Goal: Task Accomplishment & Management: Use online tool/utility

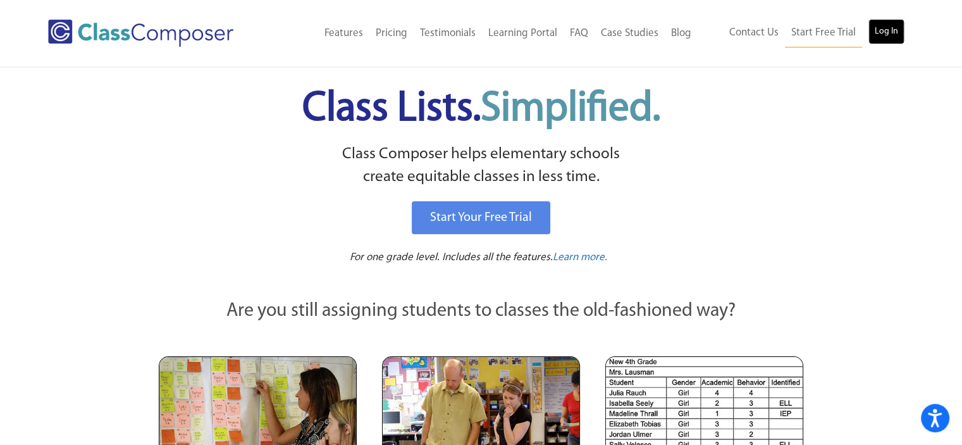
click at [885, 33] on link "Log In" at bounding box center [886, 31] width 36 height 25
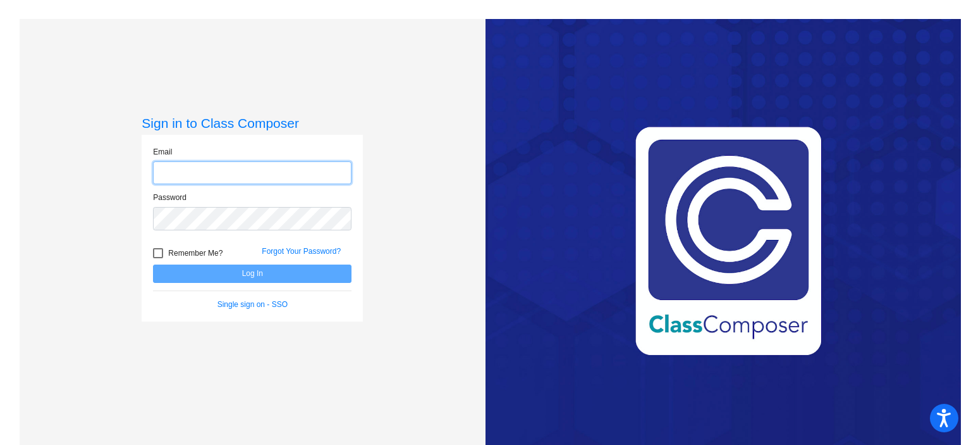
type input "[EMAIL_ADDRESS][DOMAIN_NAME]"
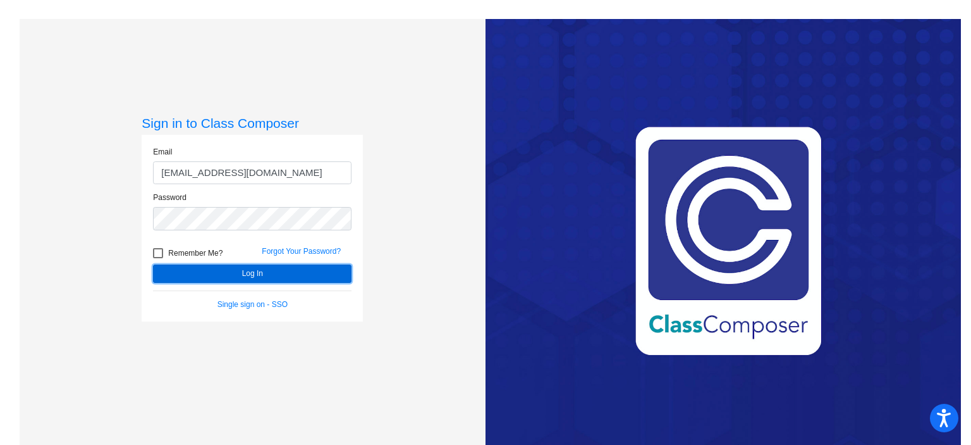
click at [285, 271] on button "Log In" at bounding box center [252, 273] width 199 height 18
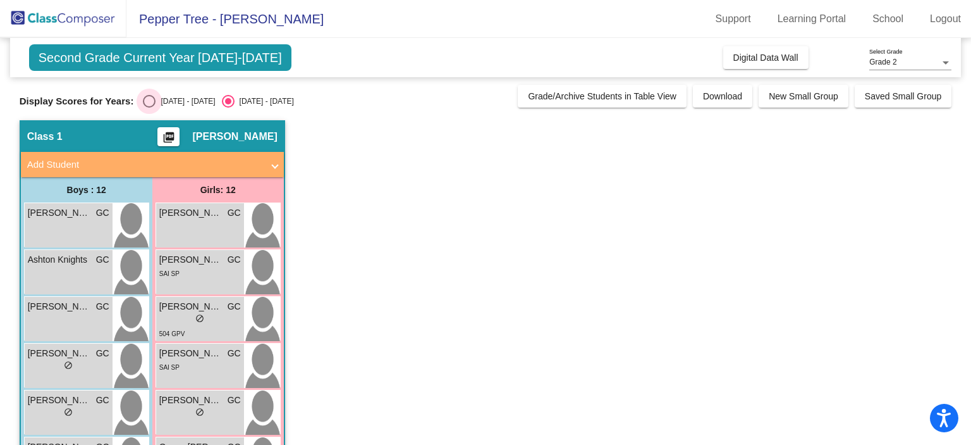
click at [151, 97] on div "Select an option" at bounding box center [149, 101] width 13 height 13
click at [149, 108] on input "[DATE] - [DATE]" at bounding box center [149, 108] width 1 height 1
radio input "true"
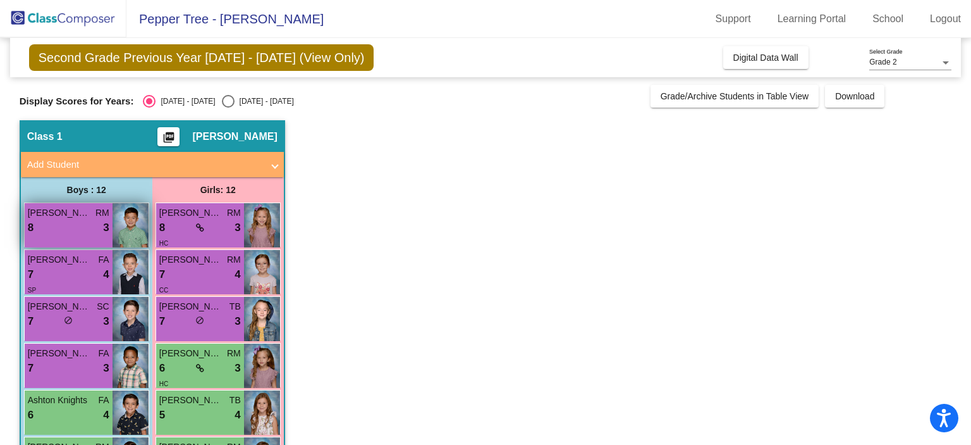
click at [82, 231] on div "8 lock do_not_disturb_alt 3" at bounding box center [69, 227] width 82 height 16
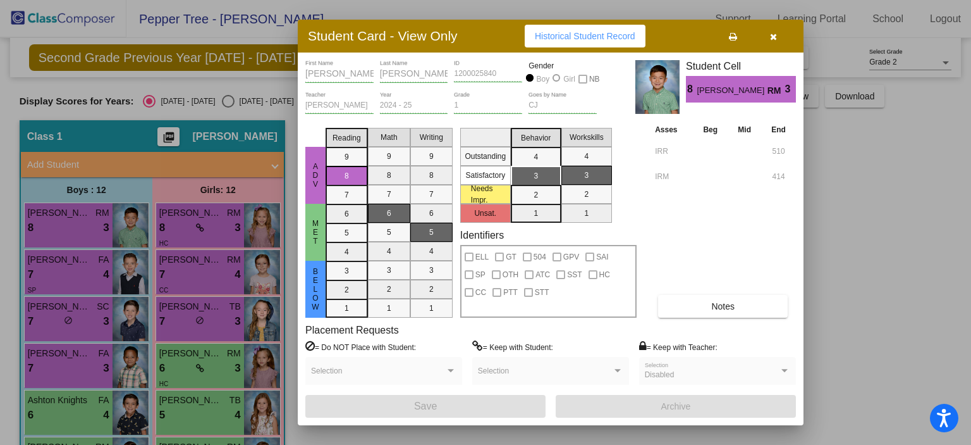
click at [73, 262] on div at bounding box center [485, 222] width 971 height 445
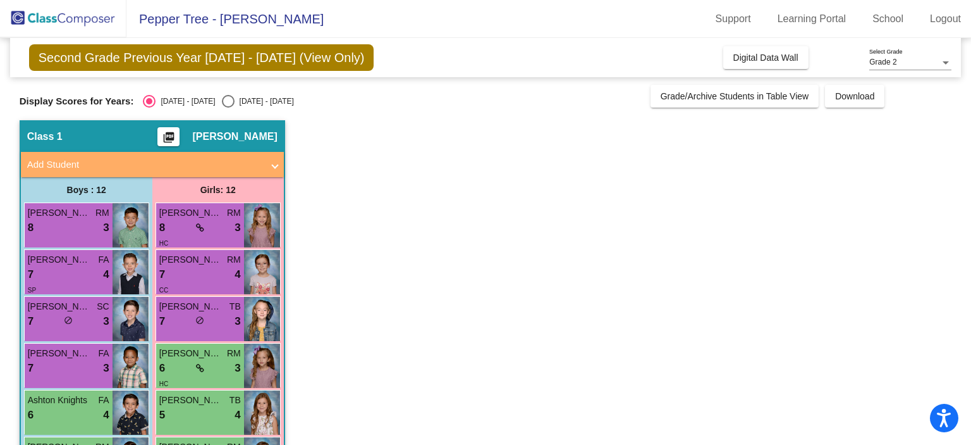
click at [73, 262] on span "[PERSON_NAME]" at bounding box center [59, 259] width 63 height 13
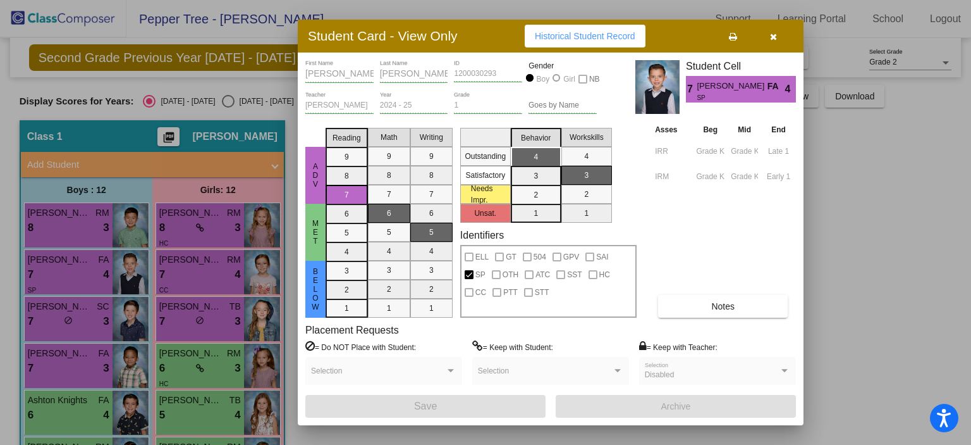
click at [58, 321] on div at bounding box center [485, 222] width 971 height 445
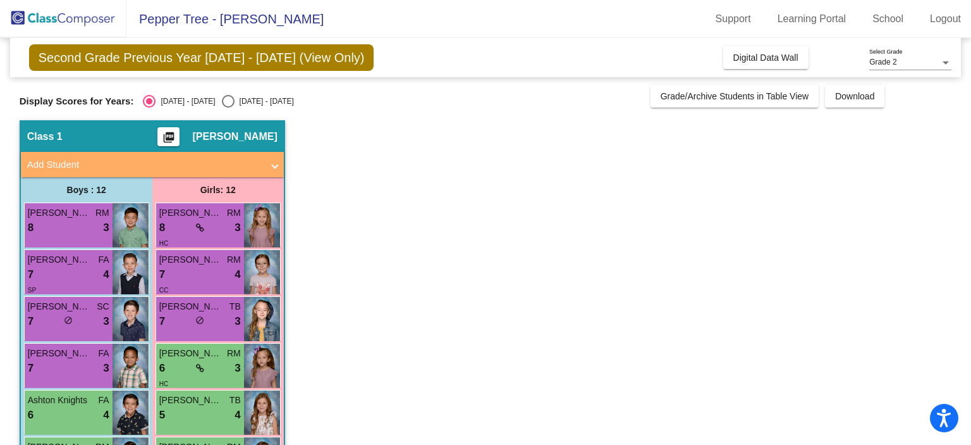
click at [58, 321] on div "7 lock do_not_disturb_alt 3" at bounding box center [69, 321] width 82 height 16
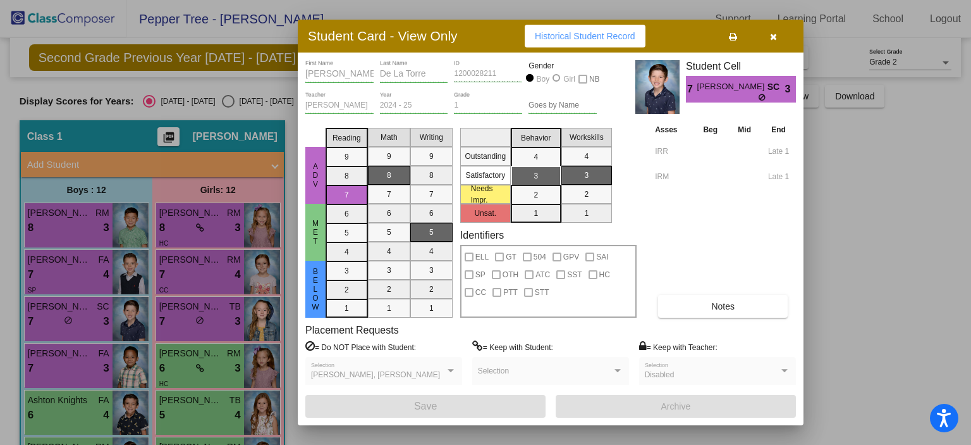
click at [59, 361] on div at bounding box center [485, 222] width 971 height 445
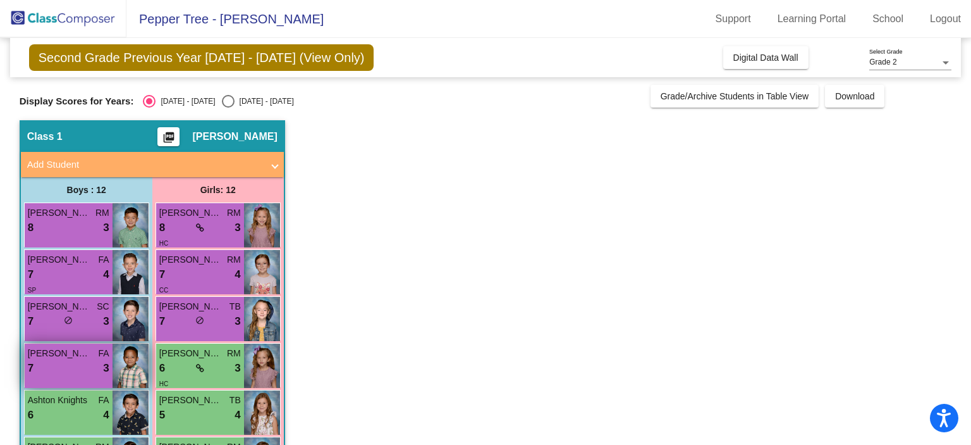
click at [59, 361] on div "7 lock do_not_disturb_alt 3" at bounding box center [69, 368] width 82 height 16
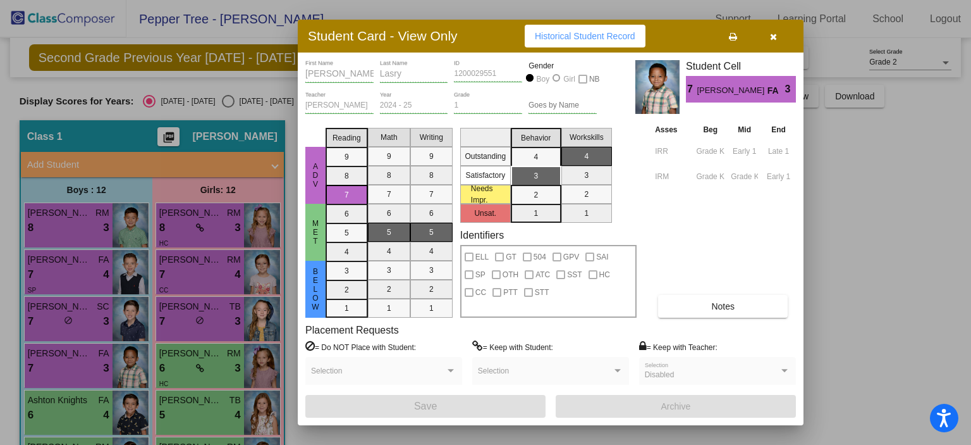
click at [55, 404] on div at bounding box center [485, 222] width 971 height 445
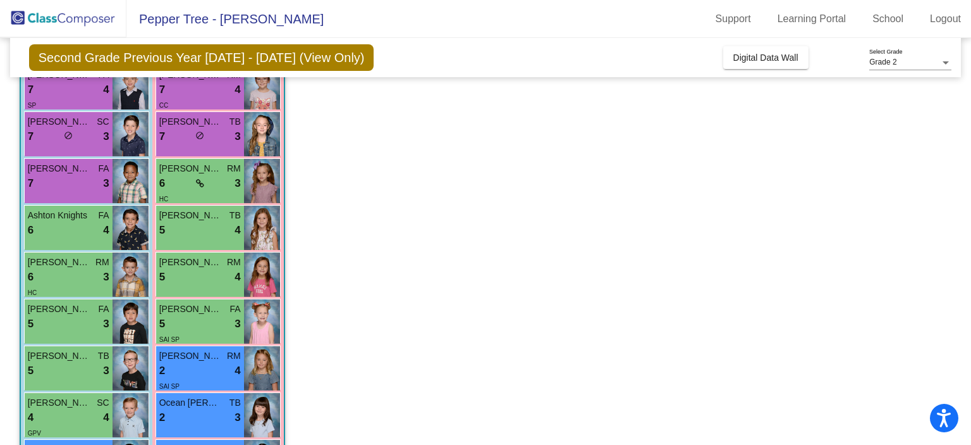
scroll to position [186, 0]
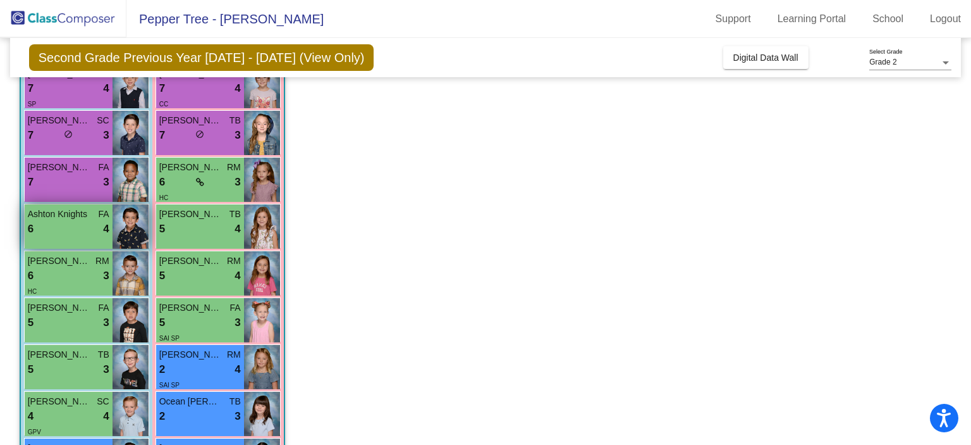
click at [58, 236] on div "Ashton Knights FA 6 lock do_not_disturb_alt 4" at bounding box center [69, 226] width 88 height 44
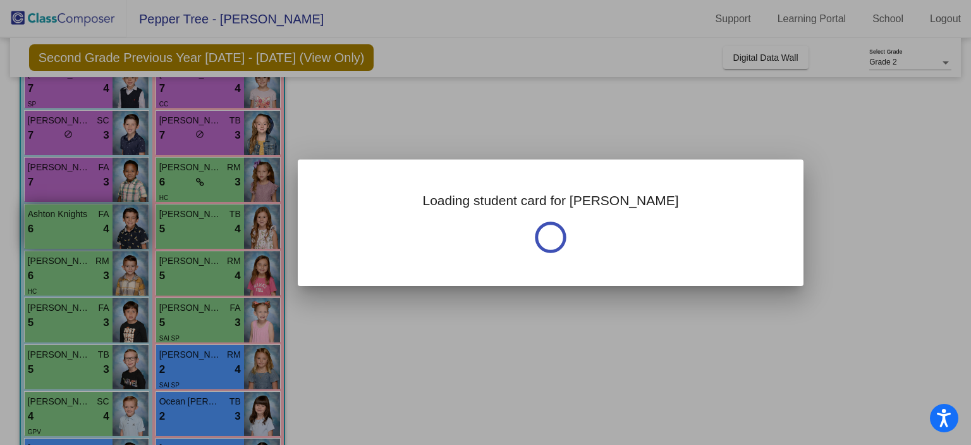
click at [58, 236] on div at bounding box center [485, 222] width 971 height 445
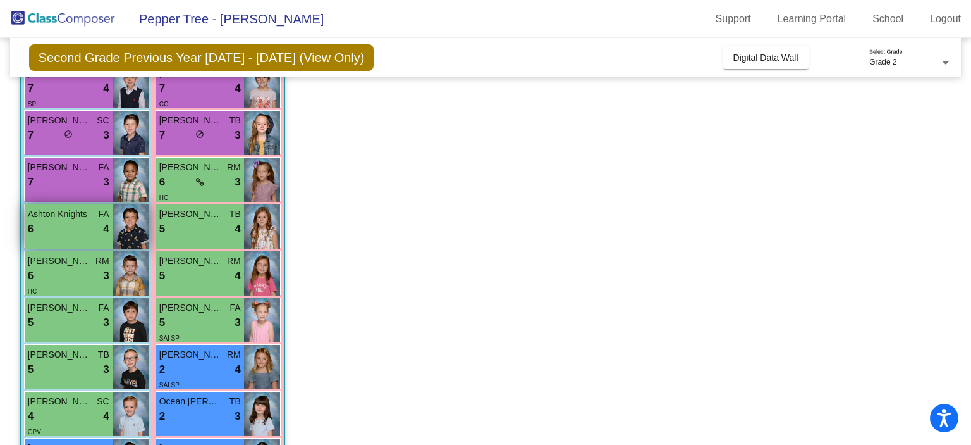
click at [58, 236] on div "Ashton Knights FA 6 lock do_not_disturb_alt 4" at bounding box center [69, 226] width 88 height 44
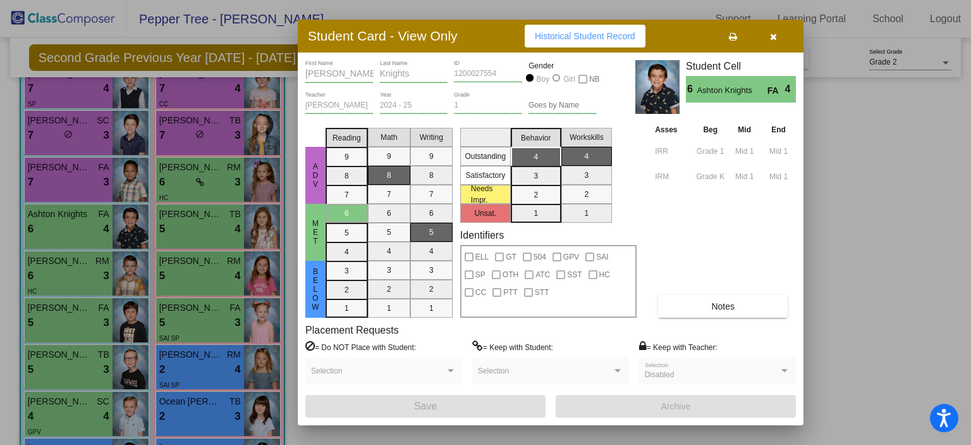
click at [51, 273] on div at bounding box center [485, 222] width 971 height 445
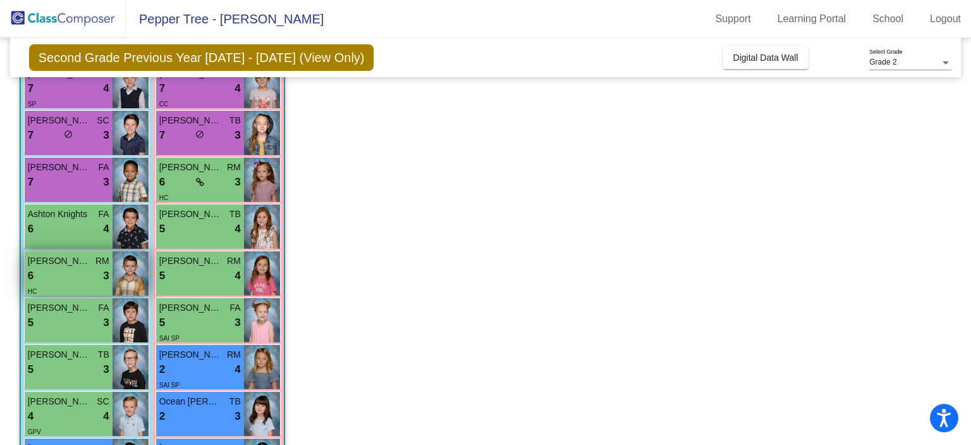
click at [51, 273] on div "6 lock do_not_disturb_alt 3" at bounding box center [69, 276] width 82 height 16
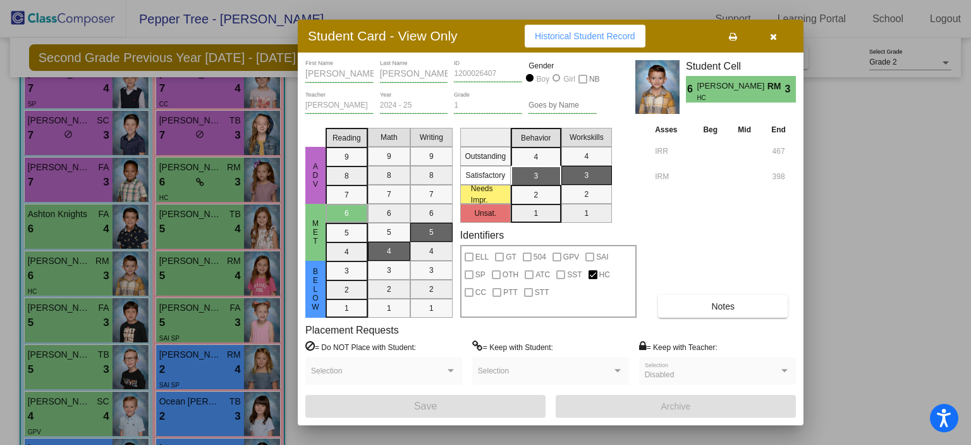
click at [63, 228] on div at bounding box center [485, 222] width 971 height 445
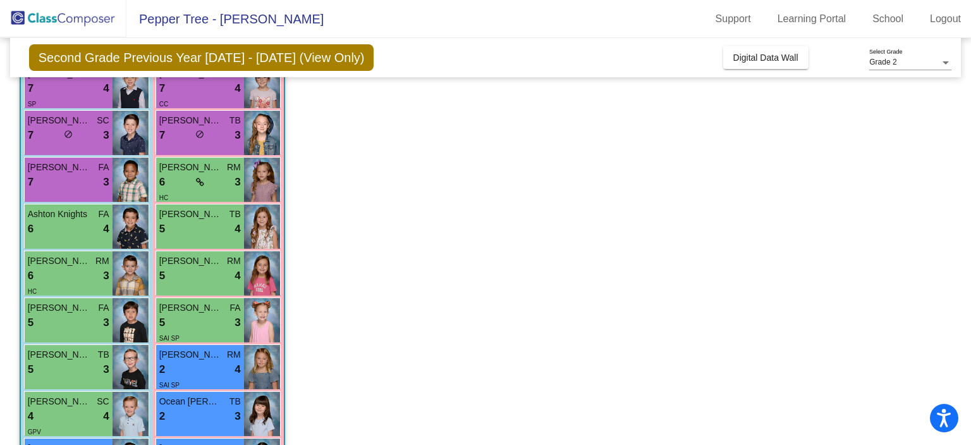
click at [63, 228] on div "6 lock do_not_disturb_alt 4" at bounding box center [69, 229] width 82 height 16
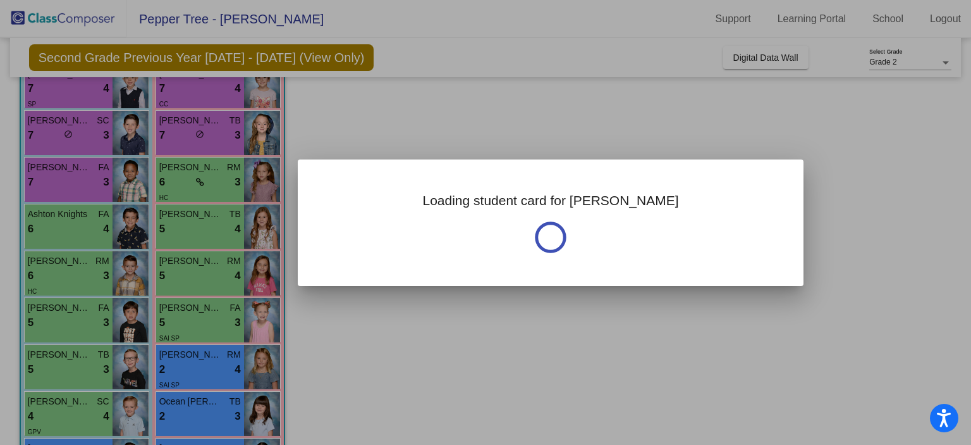
click at [63, 228] on div at bounding box center [485, 222] width 971 height 445
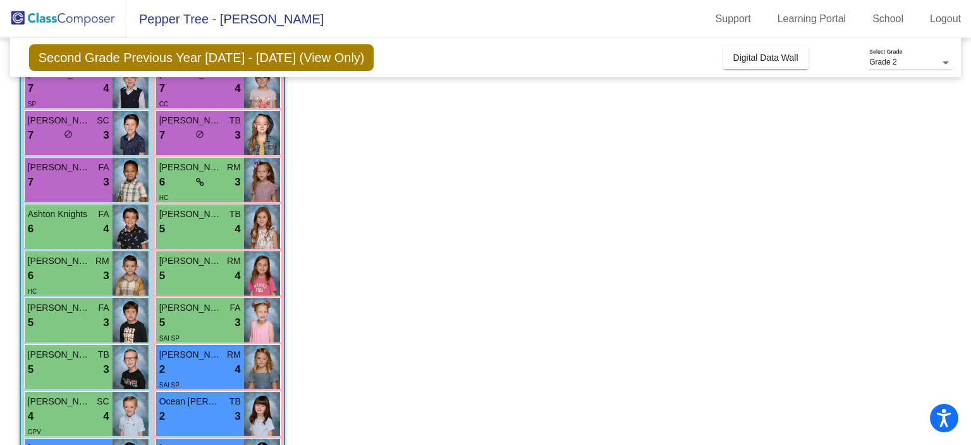
click at [63, 228] on div "6 lock do_not_disturb_alt 4" at bounding box center [69, 229] width 82 height 16
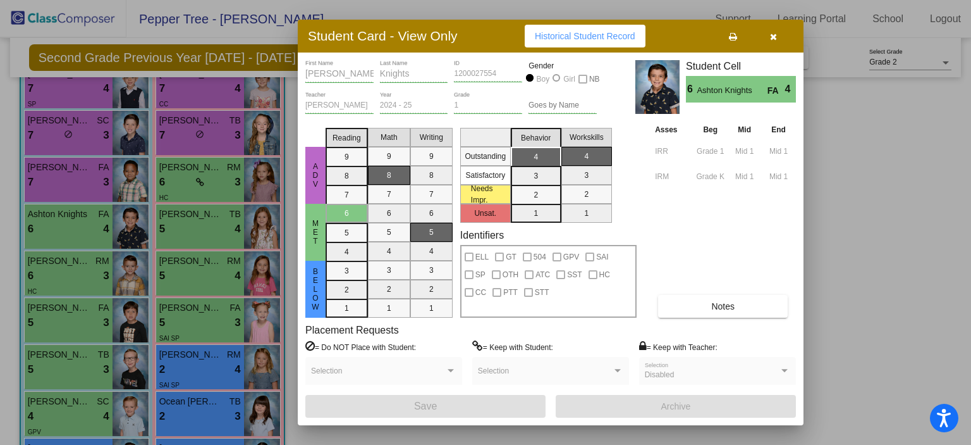
click at [60, 269] on div at bounding box center [485, 222] width 971 height 445
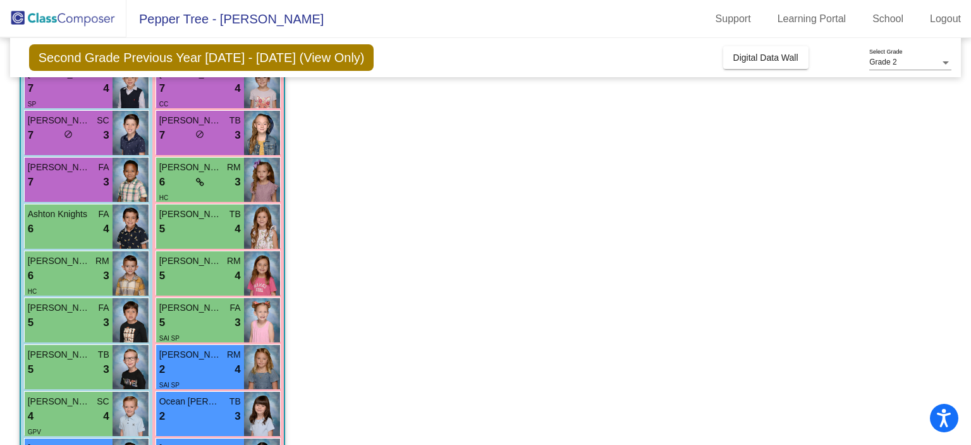
click at [60, 269] on div "6 lock do_not_disturb_alt 3" at bounding box center [69, 276] width 82 height 16
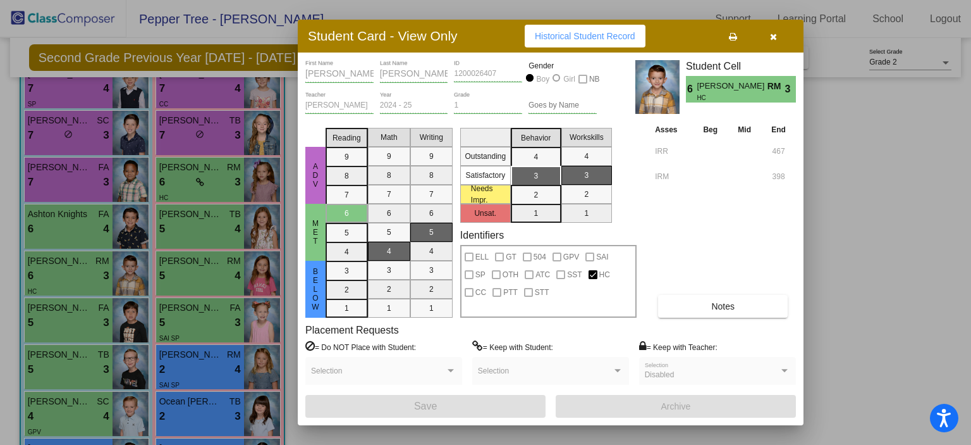
click at [61, 317] on div at bounding box center [485, 222] width 971 height 445
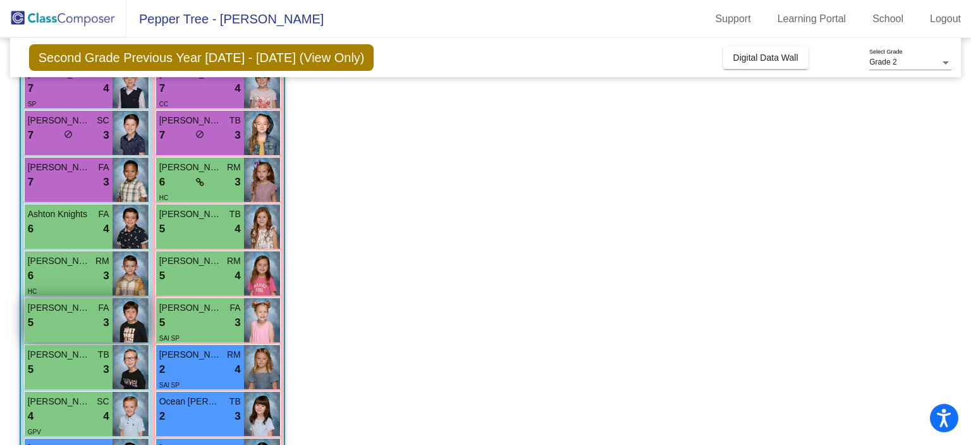
click at [61, 317] on div "5 lock do_not_disturb_alt 3" at bounding box center [69, 322] width 82 height 16
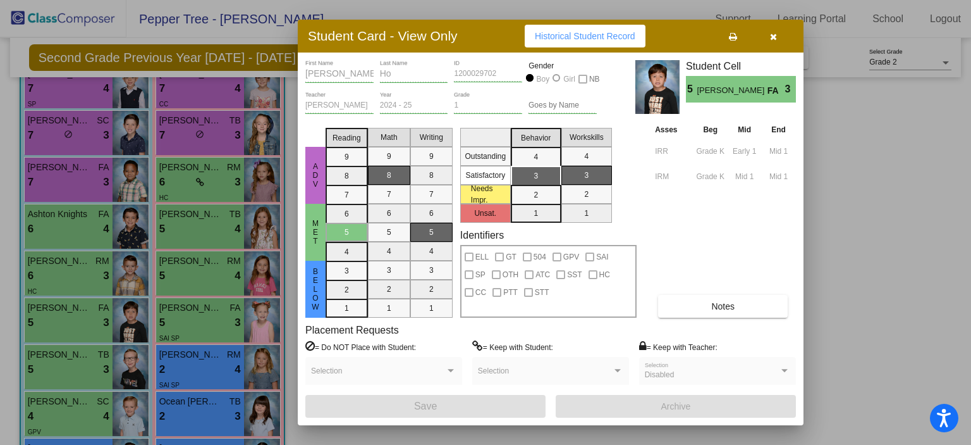
click at [61, 364] on div at bounding box center [485, 222] width 971 height 445
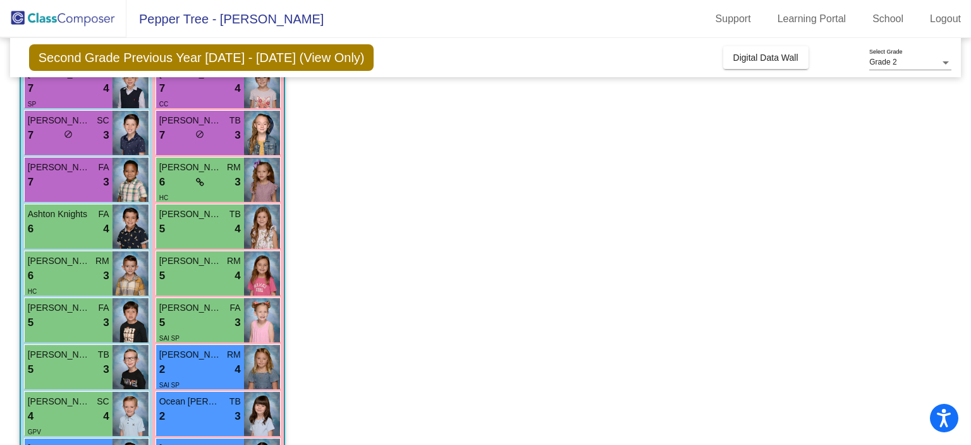
click at [61, 364] on div "5 lock do_not_disturb_alt 3" at bounding box center [69, 369] width 82 height 16
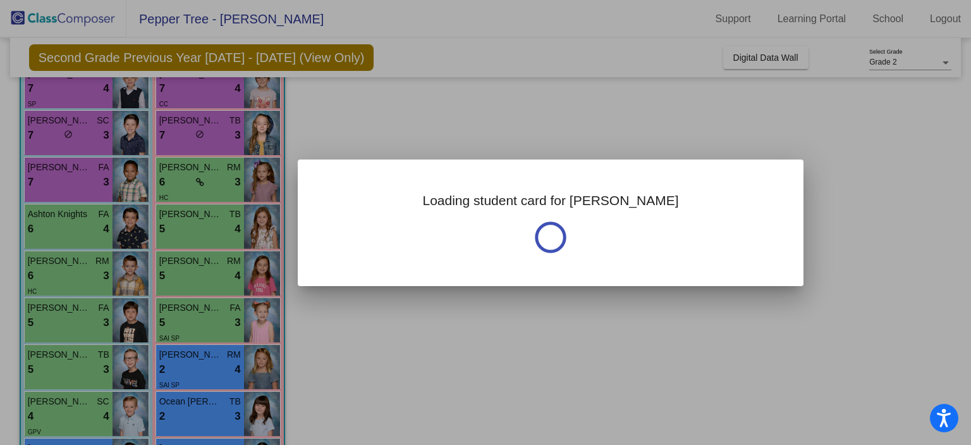
click at [61, 364] on div at bounding box center [485, 222] width 971 height 445
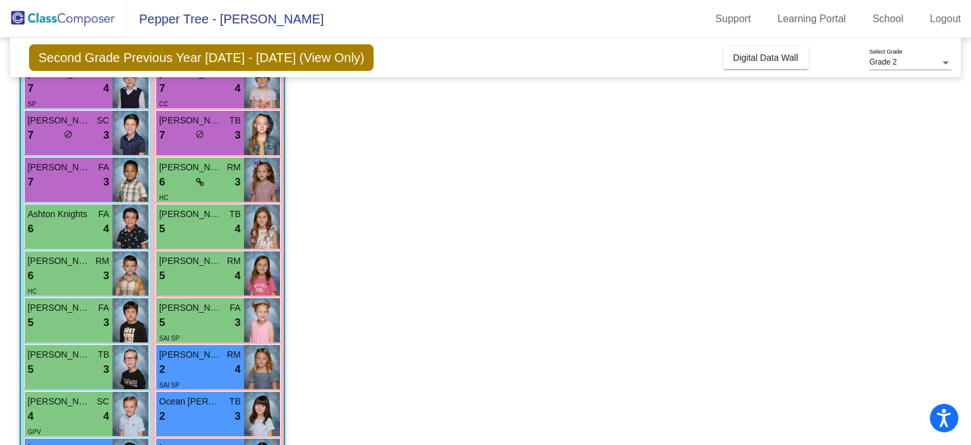
click at [61, 364] on div "5 lock do_not_disturb_alt 3" at bounding box center [69, 369] width 82 height 16
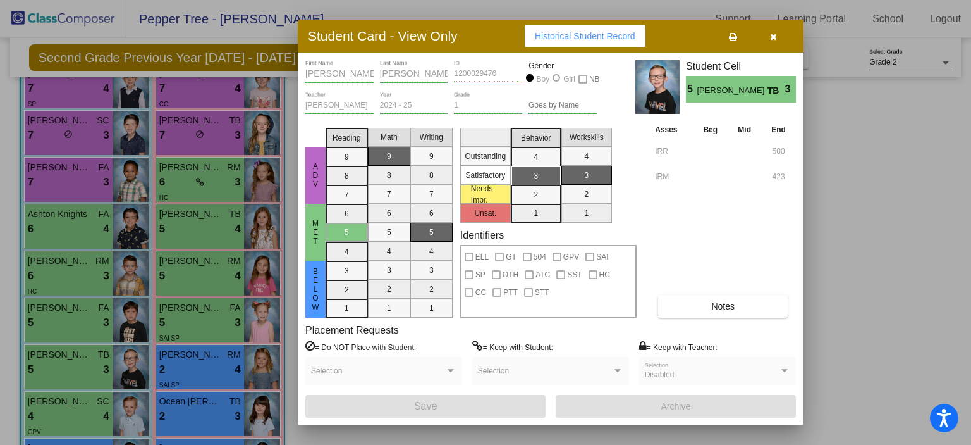
click at [872, 298] on div at bounding box center [485, 222] width 971 height 445
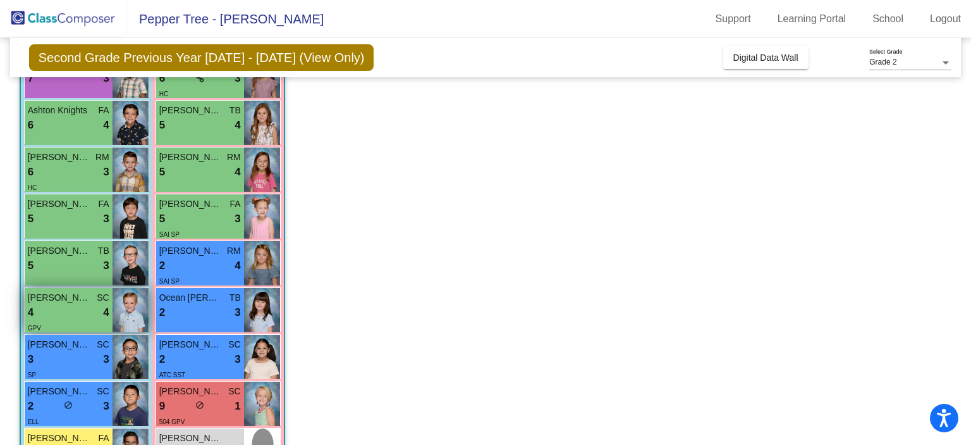
scroll to position [339, 0]
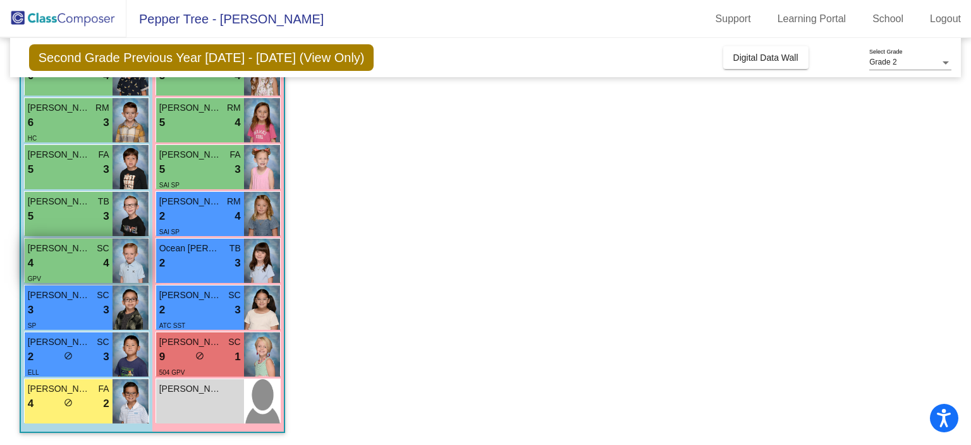
click at [54, 252] on span "[PERSON_NAME] Cable" at bounding box center [59, 248] width 63 height 13
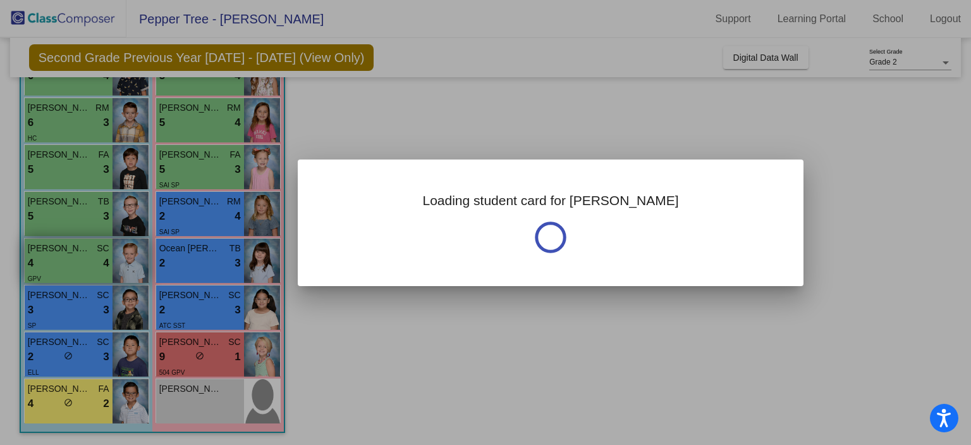
click at [54, 252] on div at bounding box center [485, 222] width 971 height 445
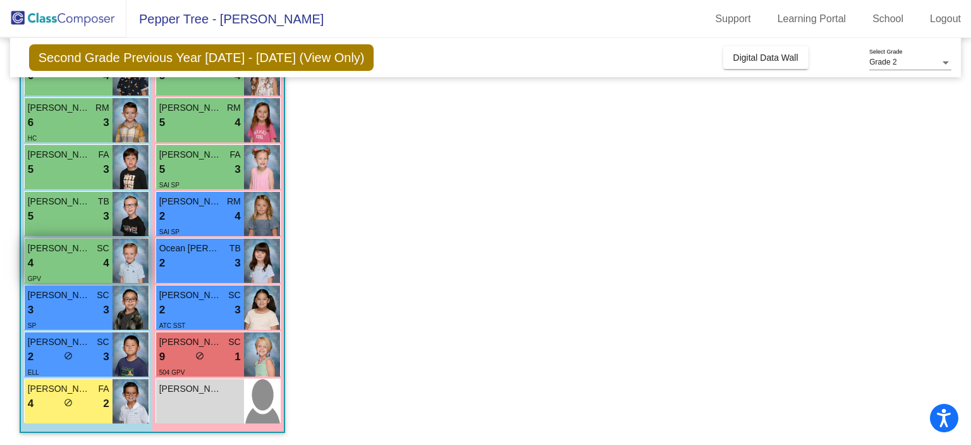
click at [54, 252] on span "[PERSON_NAME] Cable" at bounding box center [59, 248] width 63 height 13
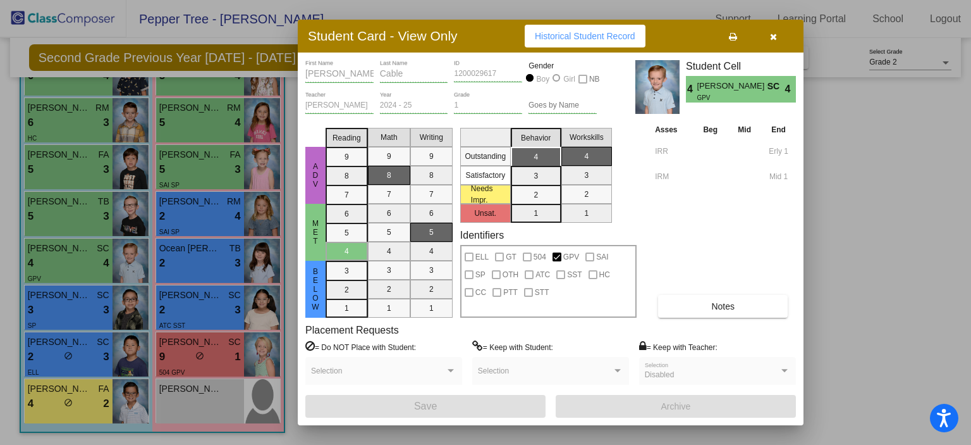
click at [58, 306] on div at bounding box center [485, 222] width 971 height 445
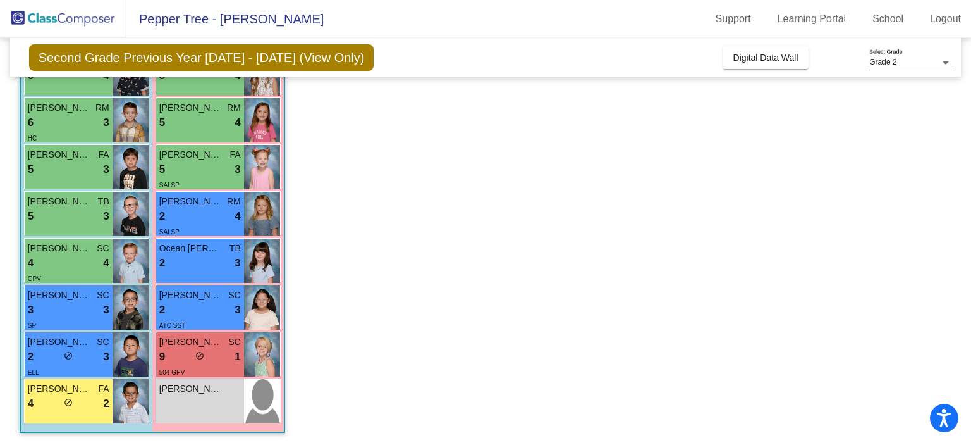
click at [58, 306] on div "3 lock do_not_disturb_alt 3" at bounding box center [69, 310] width 82 height 16
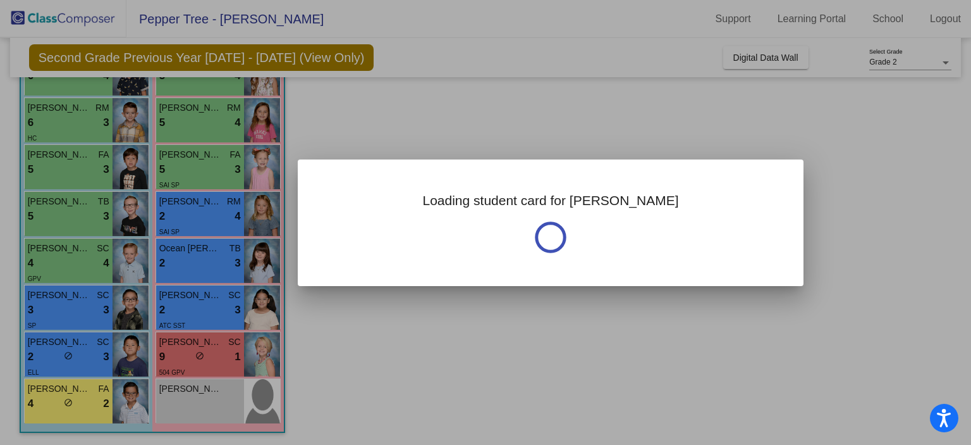
click at [58, 306] on div at bounding box center [485, 222] width 971 height 445
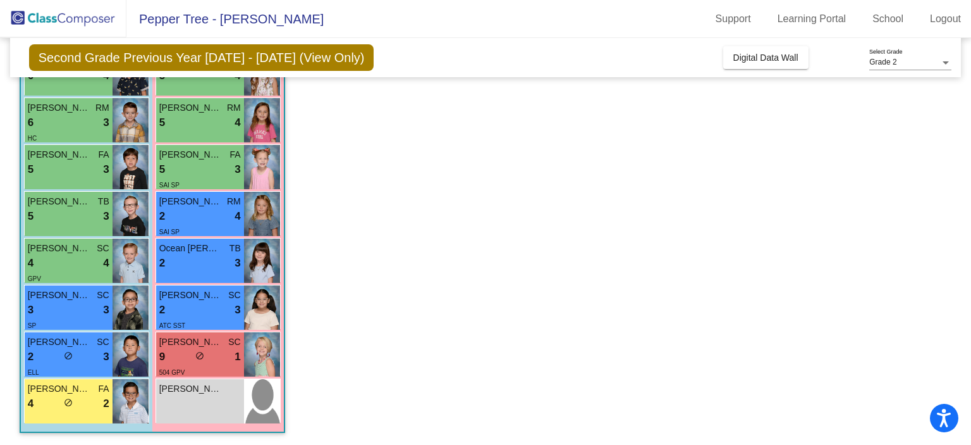
click at [58, 306] on div "3 lock do_not_disturb_alt 3" at bounding box center [69, 310] width 82 height 16
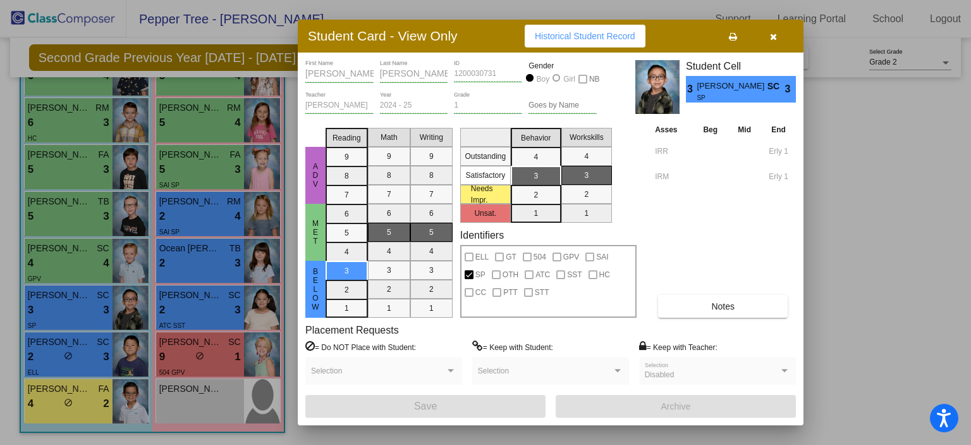
click at [56, 354] on div at bounding box center [485, 222] width 971 height 445
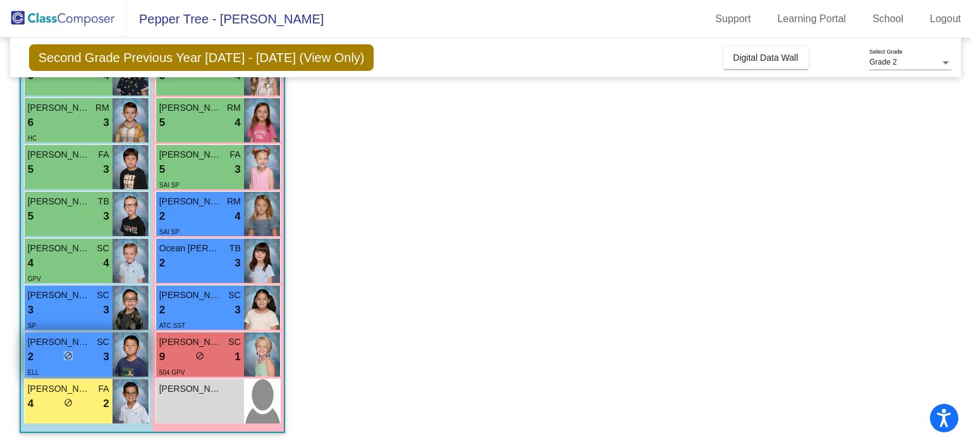
click at [56, 354] on div "2 lock do_not_disturb_alt 3" at bounding box center [69, 356] width 82 height 16
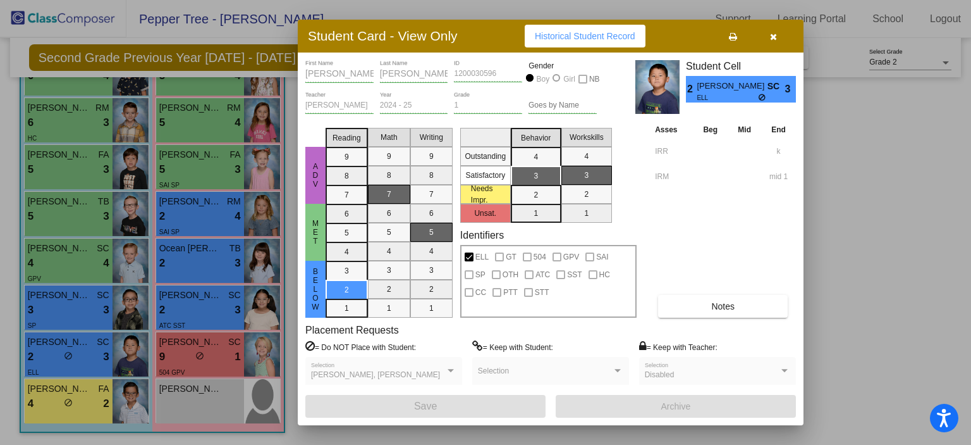
click at [56, 307] on div at bounding box center [485, 222] width 971 height 445
click at [56, 307] on div "3 lock do_not_disturb_alt 3" at bounding box center [69, 310] width 82 height 16
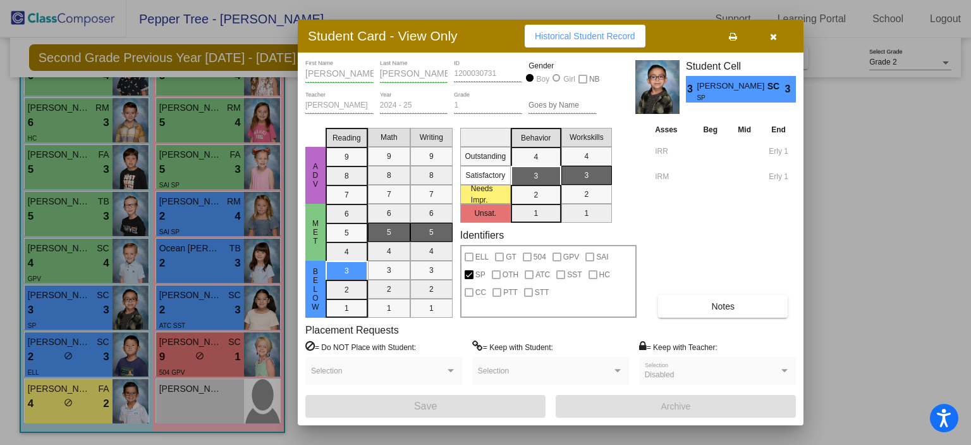
click at [44, 405] on div at bounding box center [485, 222] width 971 height 445
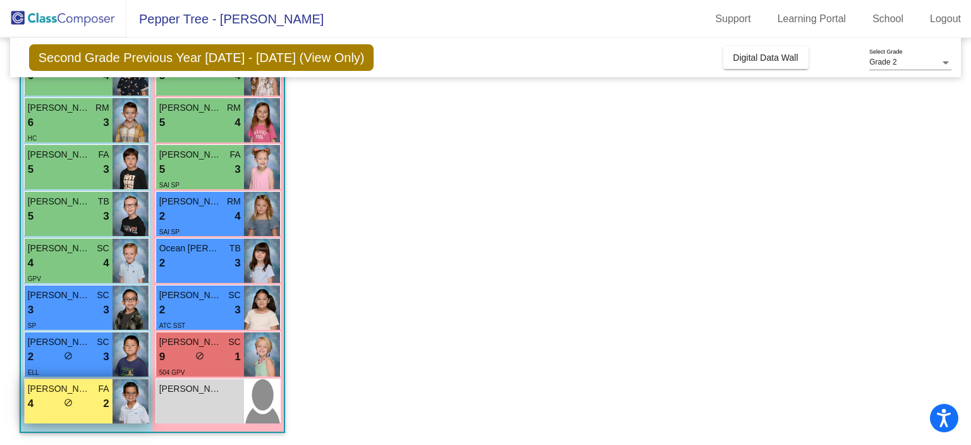
click at [44, 405] on div "4 lock do_not_disturb_alt 2" at bounding box center [69, 403] width 82 height 16
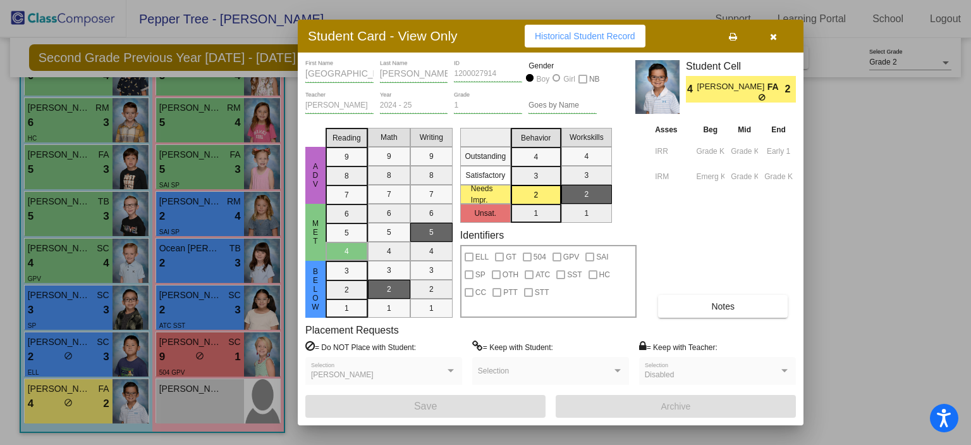
click at [171, 168] on div at bounding box center [485, 222] width 971 height 445
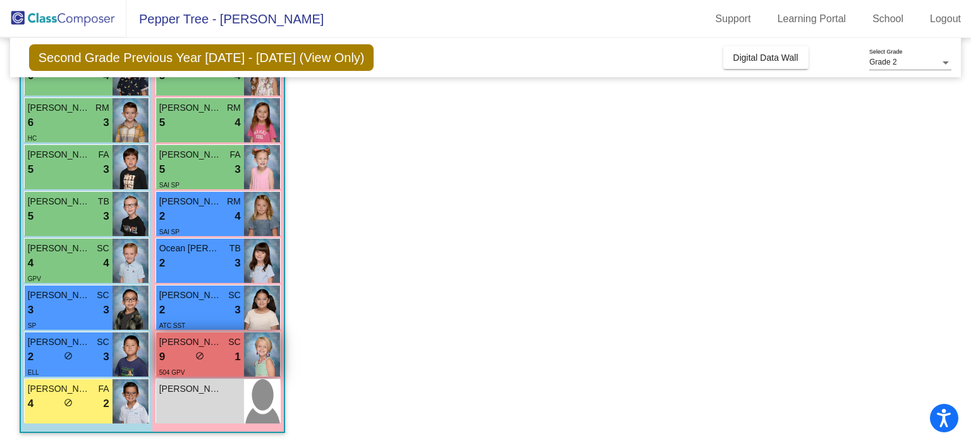
click at [221, 355] on div "9 lock do_not_disturb_alt 1" at bounding box center [200, 356] width 82 height 16
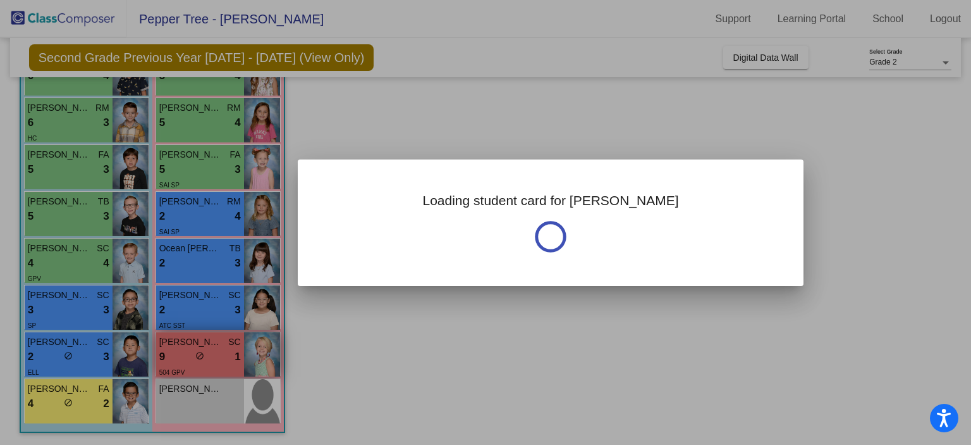
click at [221, 355] on div at bounding box center [485, 222] width 971 height 445
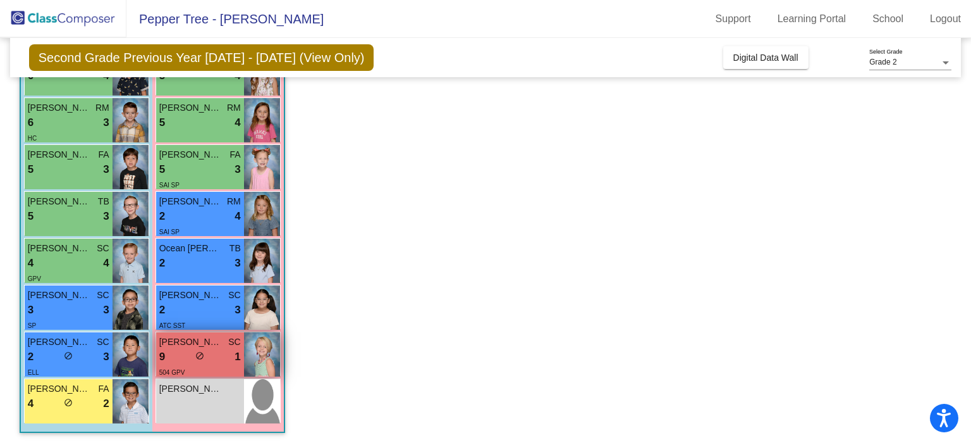
click at [221, 355] on div "9 lock do_not_disturb_alt 1" at bounding box center [200, 356] width 82 height 16
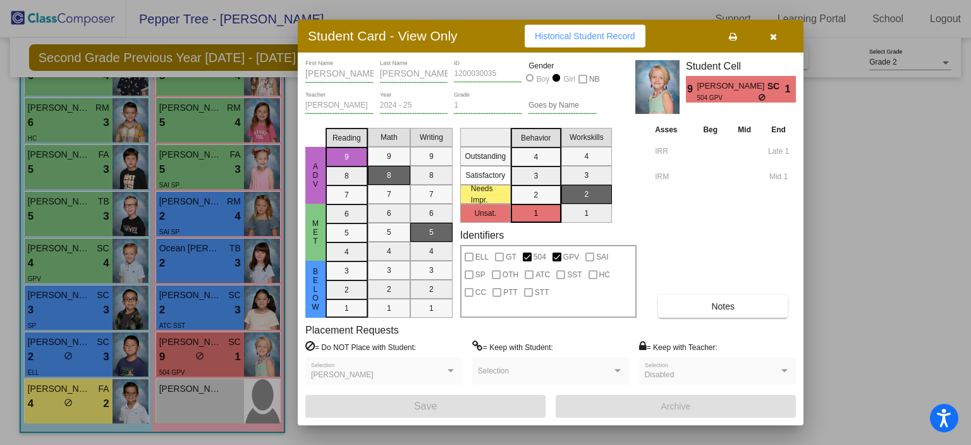
click at [204, 304] on div at bounding box center [485, 222] width 971 height 445
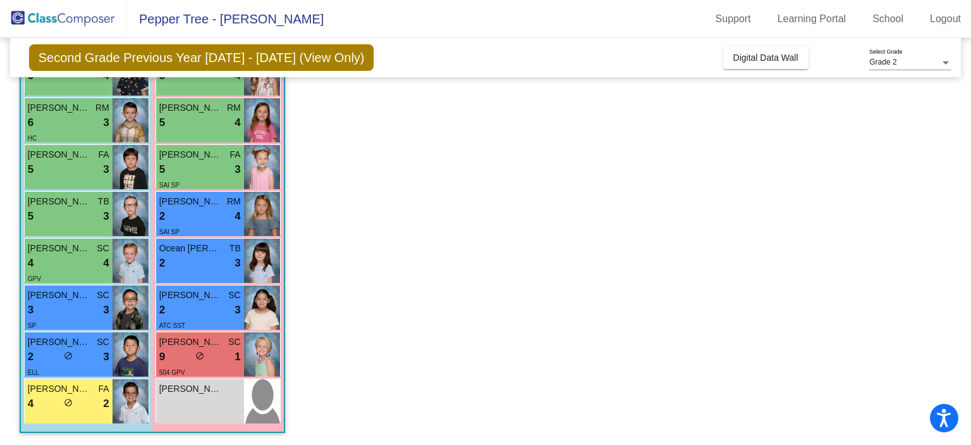
click at [204, 304] on div "2 lock do_not_disturb_alt 3" at bounding box center [200, 310] width 82 height 16
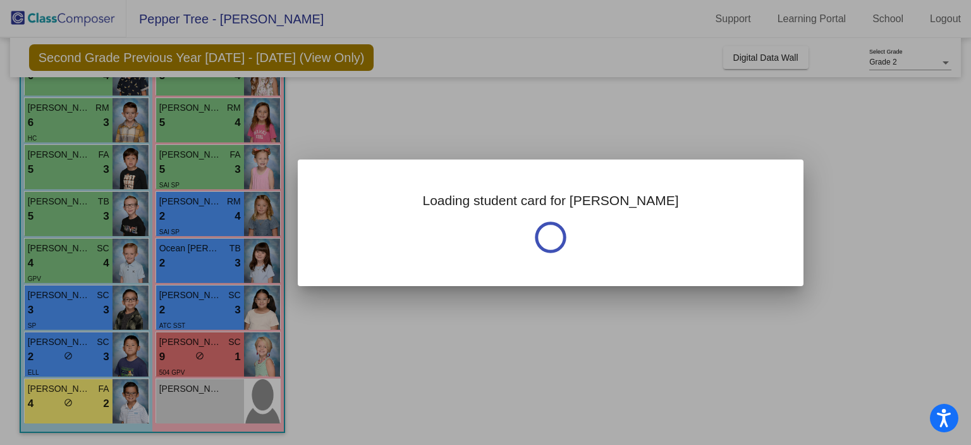
click at [204, 304] on div at bounding box center [485, 222] width 971 height 445
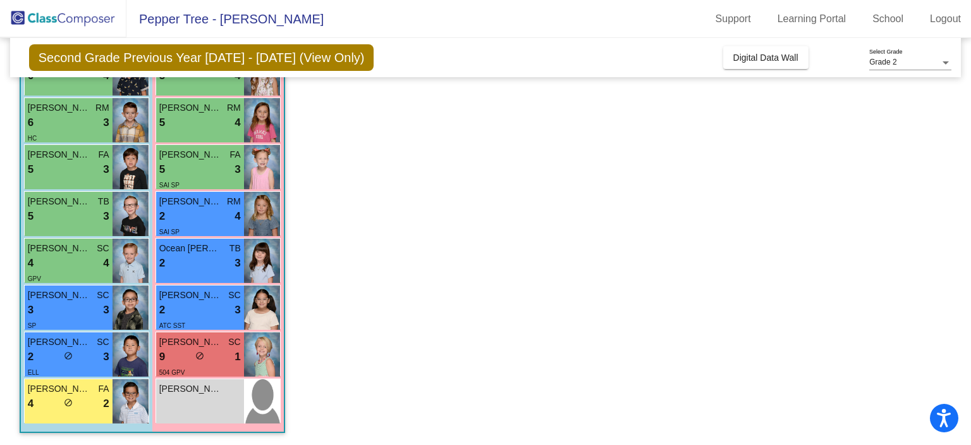
click at [204, 304] on div "2 lock do_not_disturb_alt 3" at bounding box center [200, 310] width 82 height 16
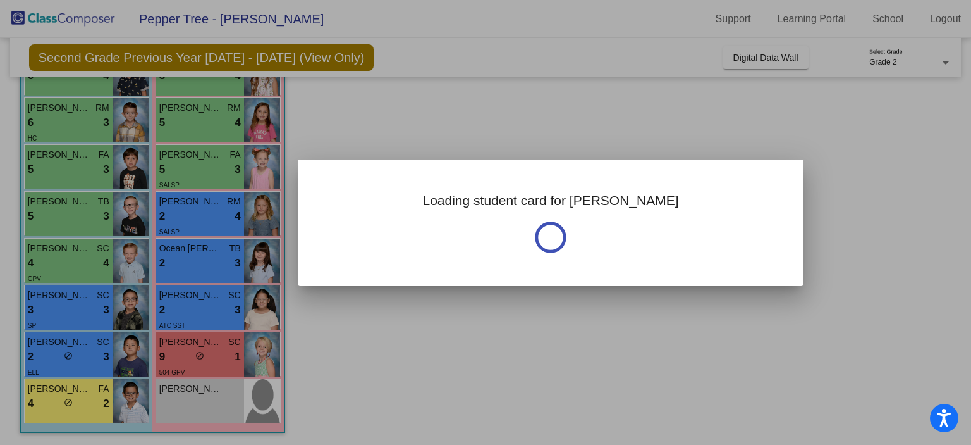
click at [204, 304] on div at bounding box center [485, 222] width 971 height 445
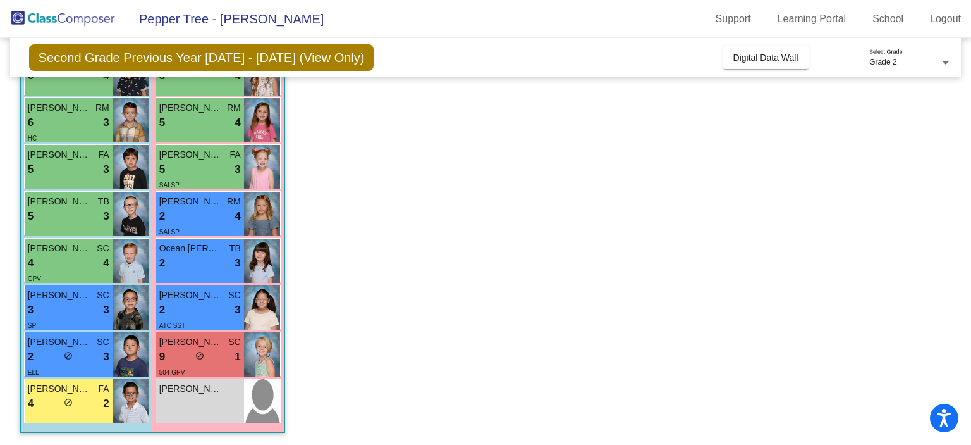
click at [204, 304] on div "2 lock do_not_disturb_alt 3" at bounding box center [200, 310] width 82 height 16
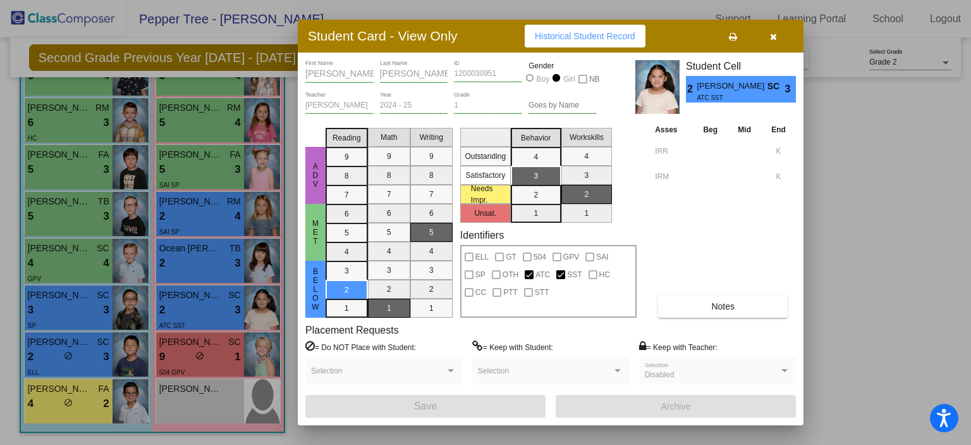
click at [194, 300] on div at bounding box center [485, 222] width 971 height 445
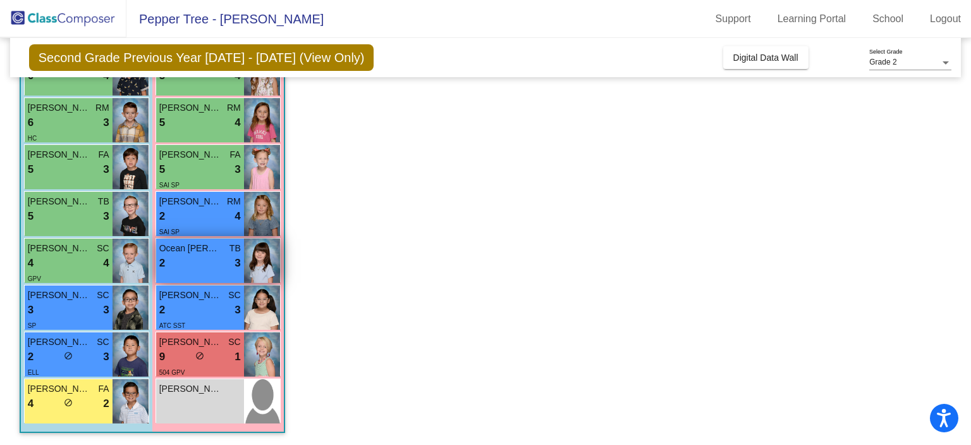
click at [194, 253] on span "Ocean [PERSON_NAME]" at bounding box center [190, 248] width 63 height 13
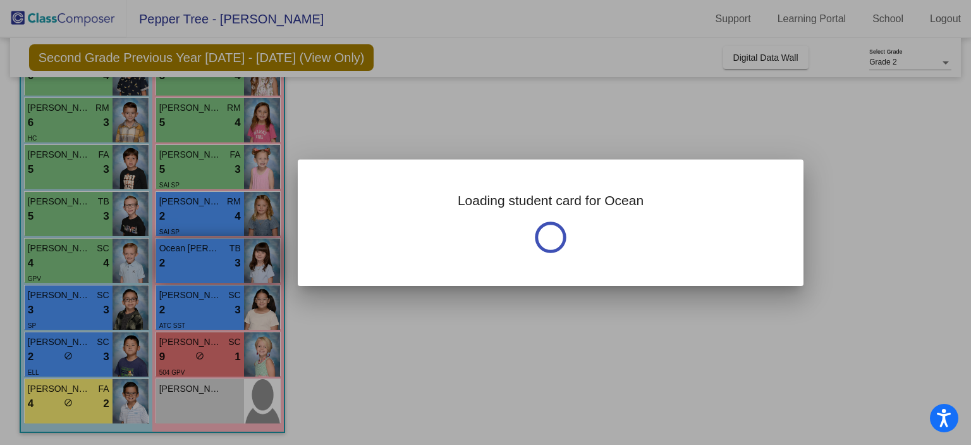
click at [194, 253] on div at bounding box center [485, 222] width 971 height 445
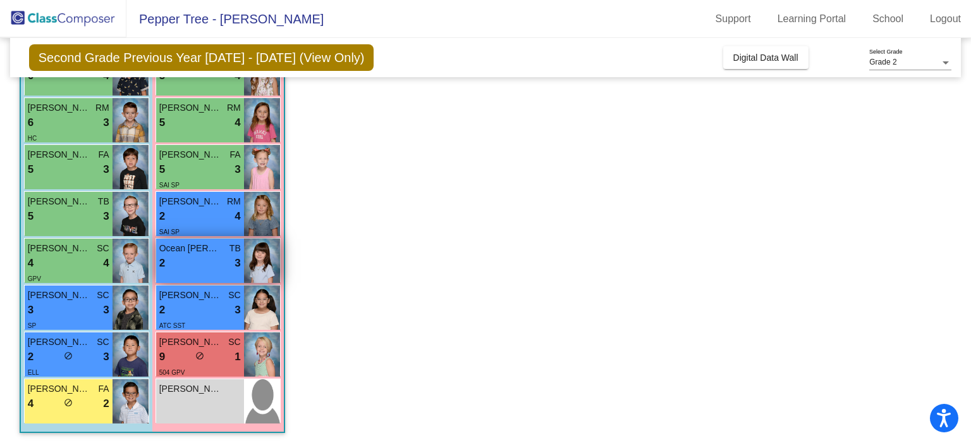
click at [194, 253] on span "Ocean [PERSON_NAME]" at bounding box center [190, 248] width 63 height 13
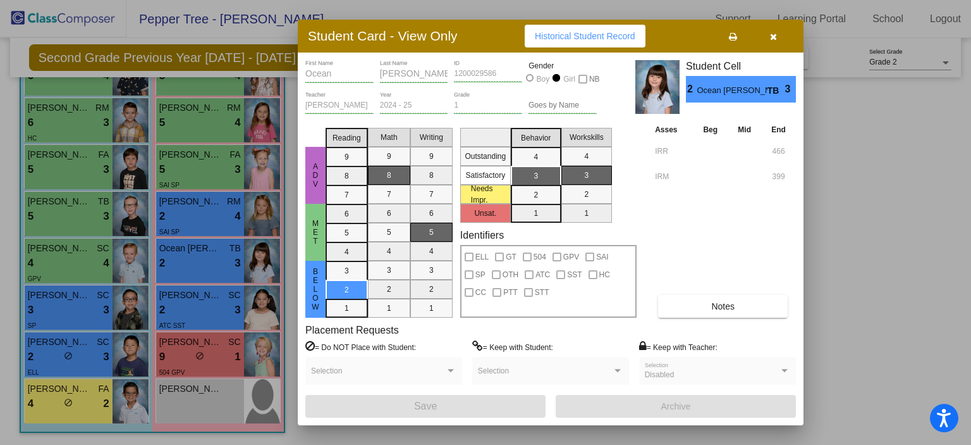
click at [182, 209] on div at bounding box center [485, 222] width 971 height 445
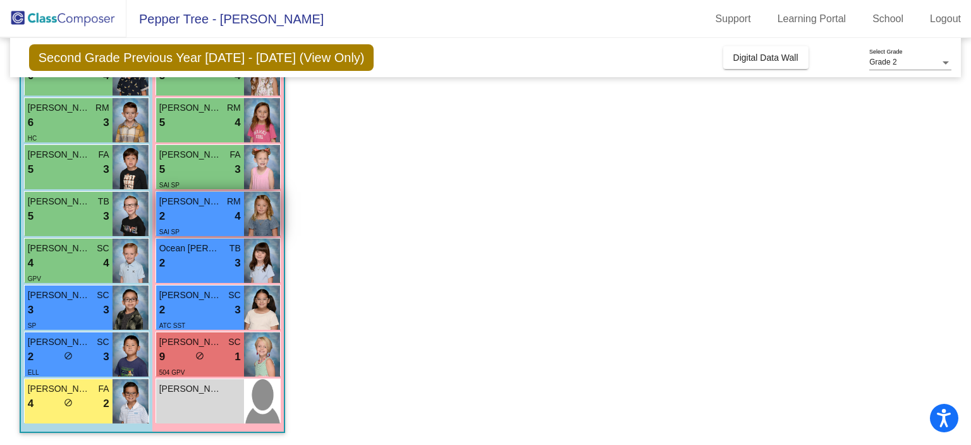
click at [182, 209] on div "2 lock do_not_disturb_alt 4" at bounding box center [200, 216] width 82 height 16
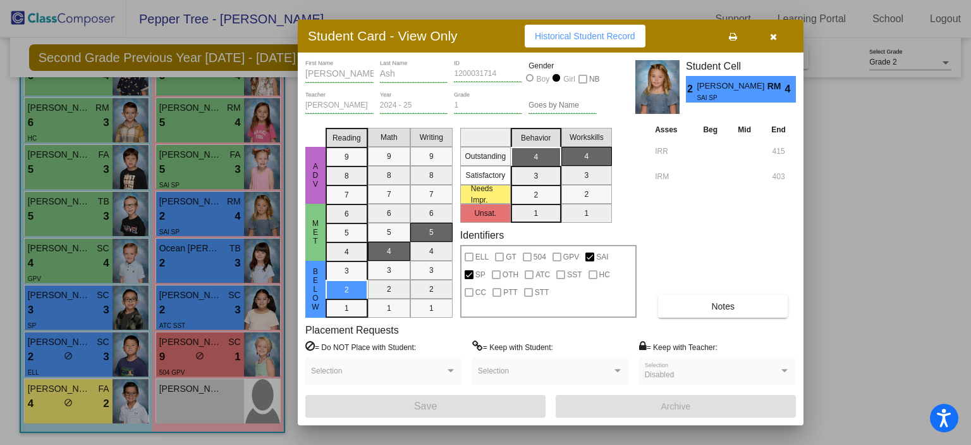
click at [190, 167] on div at bounding box center [485, 222] width 971 height 445
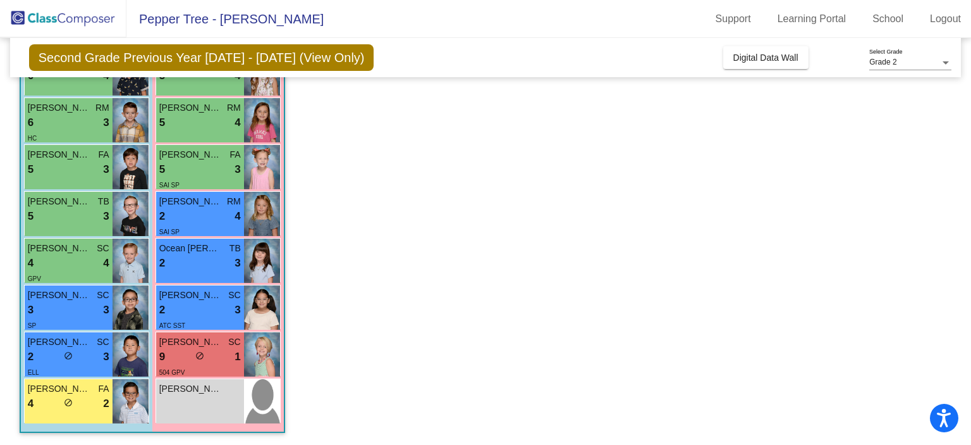
click at [190, 167] on div "5 lock do_not_disturb_alt 3" at bounding box center [200, 169] width 82 height 16
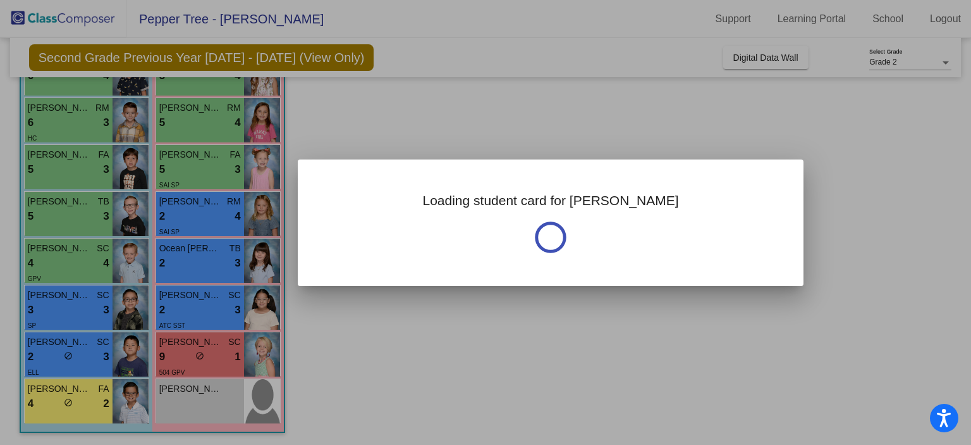
click at [190, 167] on div at bounding box center [485, 222] width 971 height 445
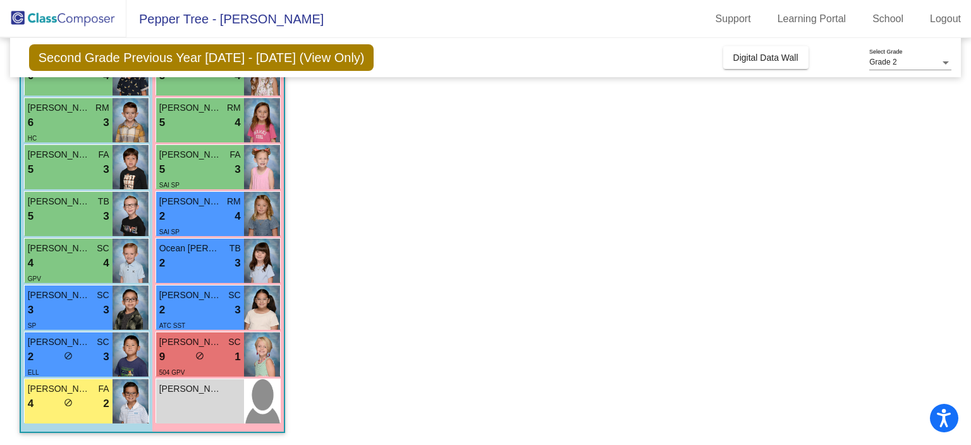
click at [190, 167] on div "5 lock do_not_disturb_alt 3" at bounding box center [200, 169] width 82 height 16
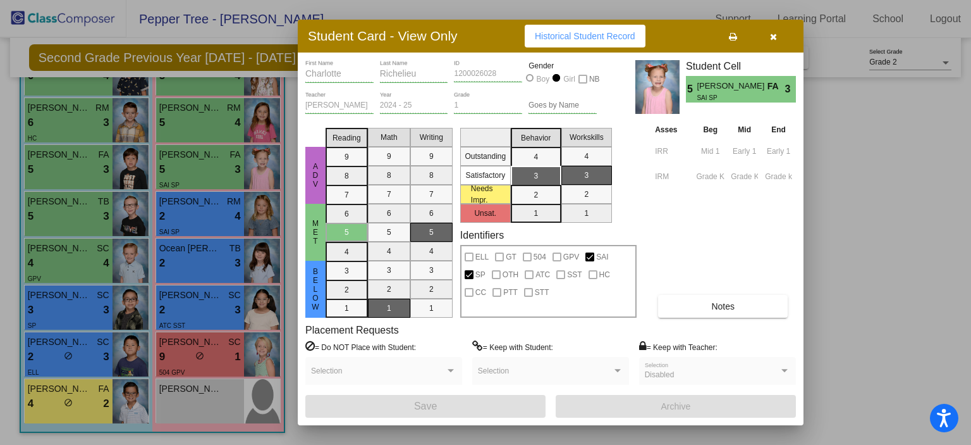
click at [182, 123] on div at bounding box center [485, 222] width 971 height 445
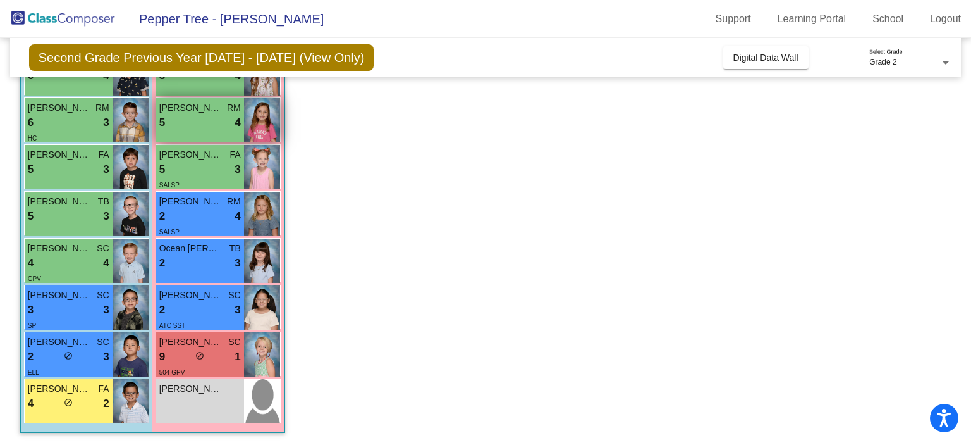
click at [182, 123] on div "5 lock do_not_disturb_alt 4" at bounding box center [200, 122] width 82 height 16
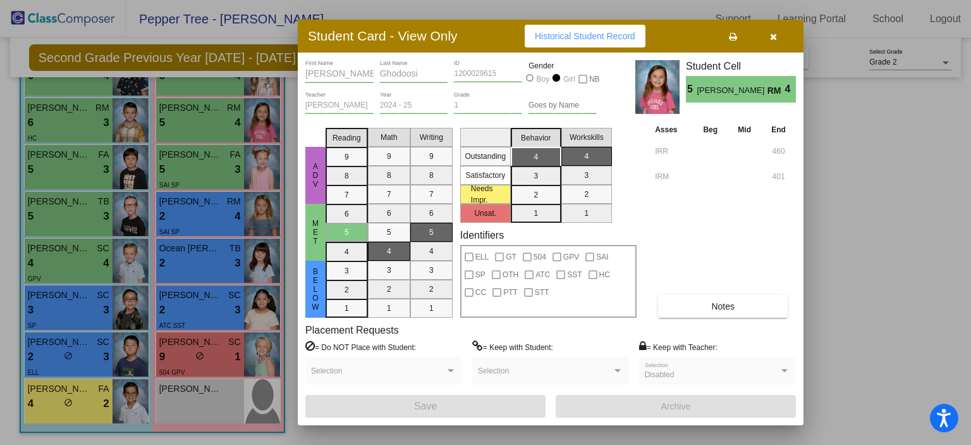
click at [202, 173] on div at bounding box center [485, 222] width 971 height 445
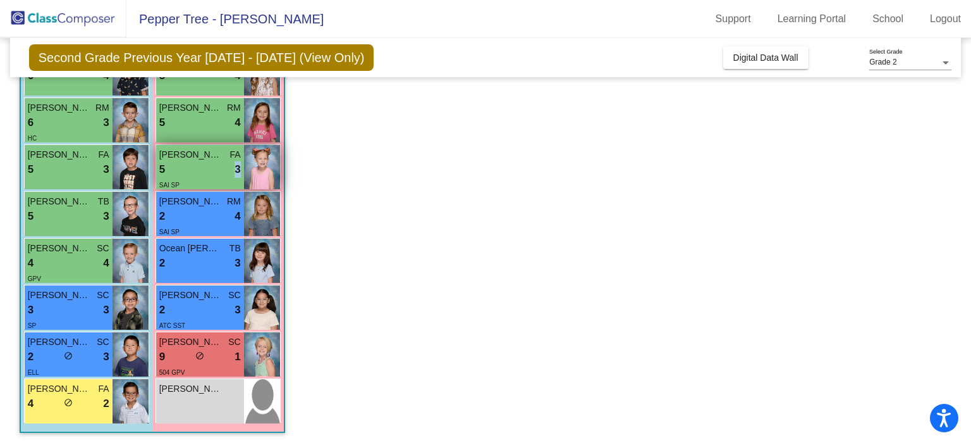
click at [202, 173] on div "5 lock do_not_disturb_alt 3" at bounding box center [200, 169] width 82 height 16
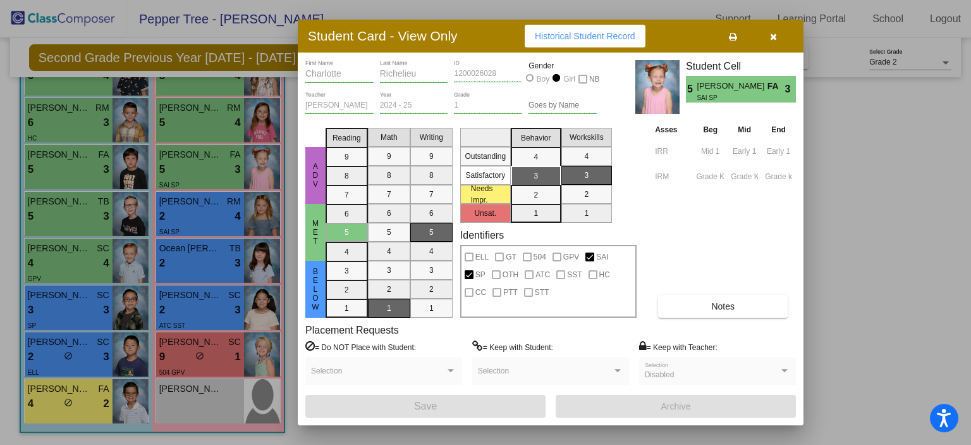
click at [895, 197] on div at bounding box center [485, 222] width 971 height 445
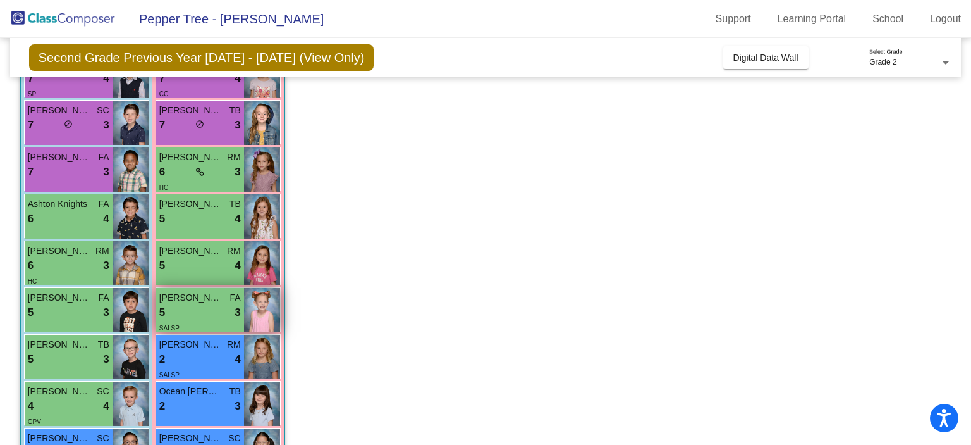
scroll to position [194, 0]
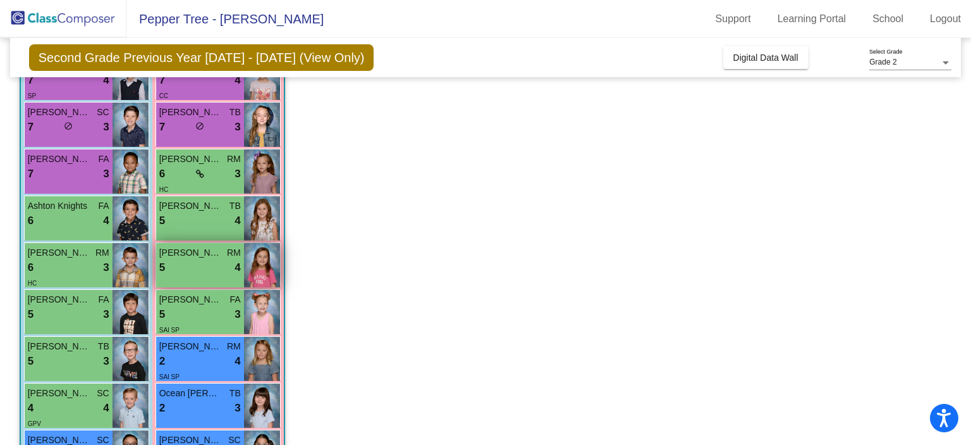
click at [201, 266] on div "5 lock do_not_disturb_alt 4" at bounding box center [200, 267] width 82 height 16
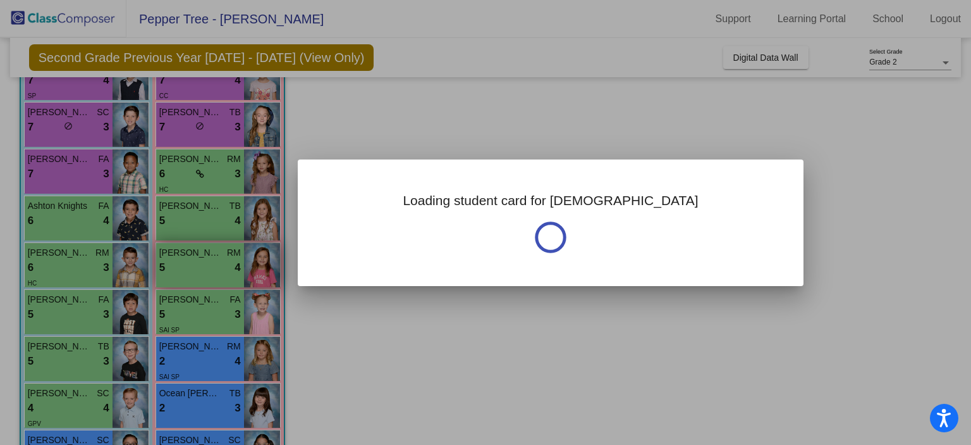
click at [201, 266] on div at bounding box center [485, 222] width 971 height 445
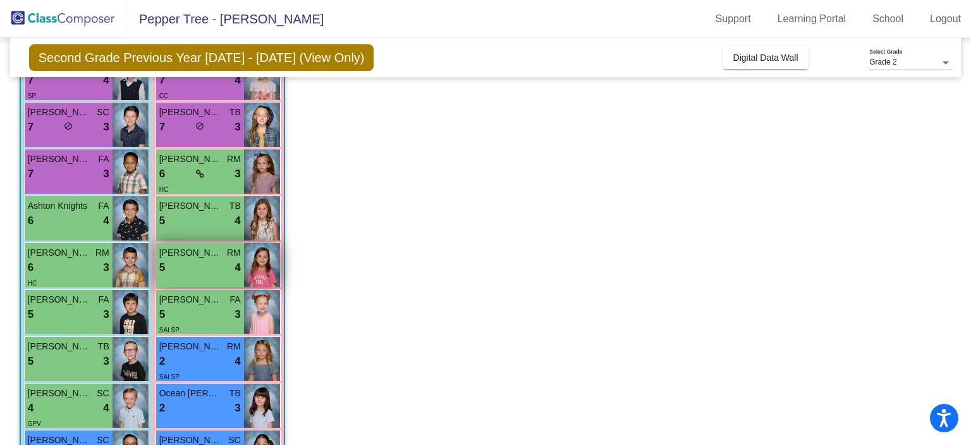
click at [201, 266] on div "5 lock do_not_disturb_alt 4" at bounding box center [200, 267] width 82 height 16
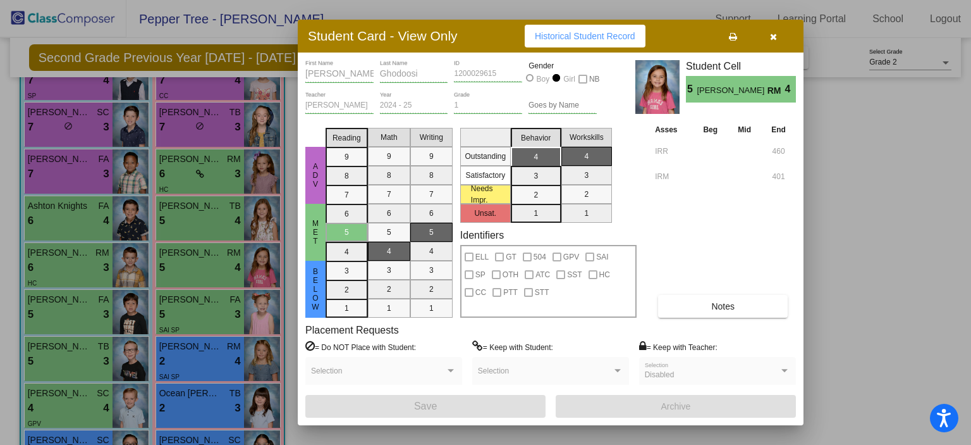
click at [207, 214] on div at bounding box center [485, 222] width 971 height 445
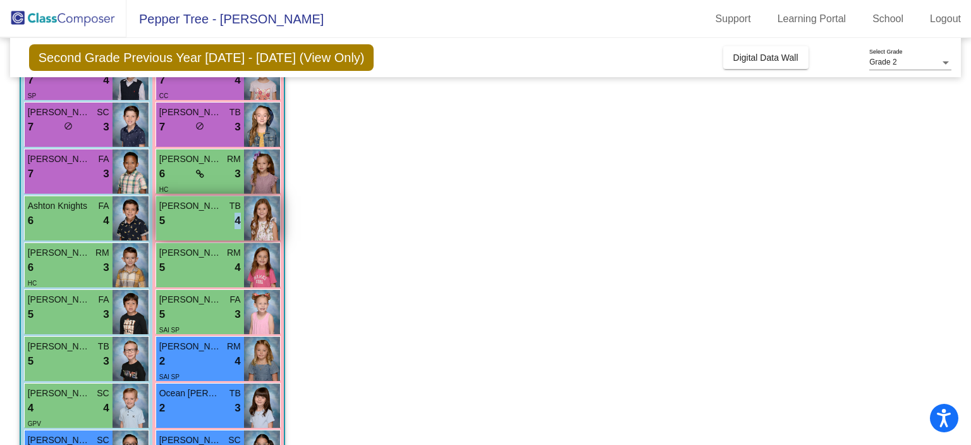
click at [207, 214] on div "5 lock do_not_disturb_alt 4" at bounding box center [200, 220] width 82 height 16
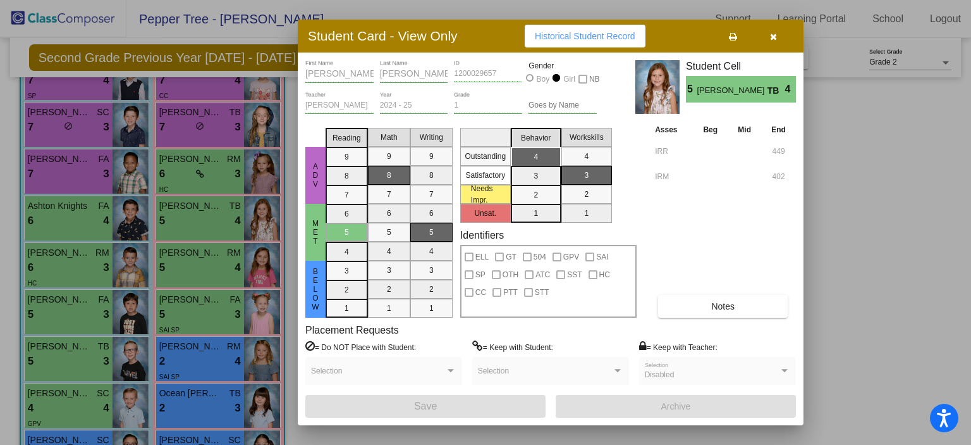
click at [206, 168] on div at bounding box center [485, 222] width 971 height 445
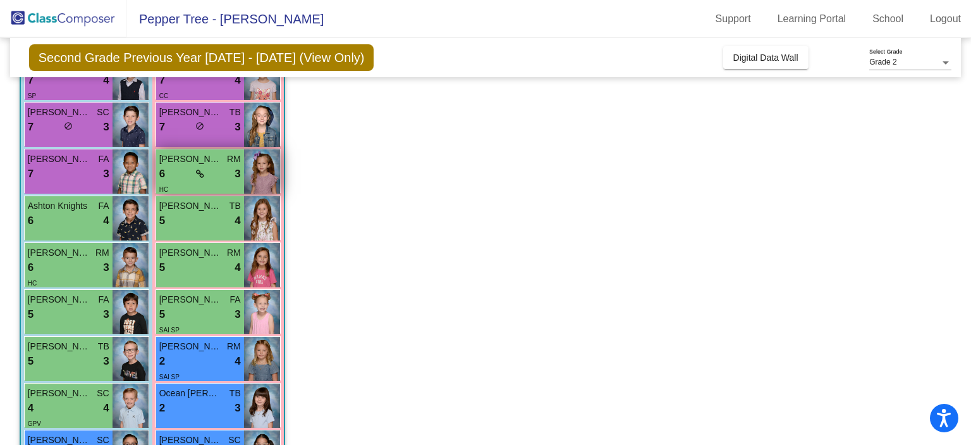
click at [206, 168] on div "6 lock do_not_disturb_alt 3" at bounding box center [200, 174] width 82 height 16
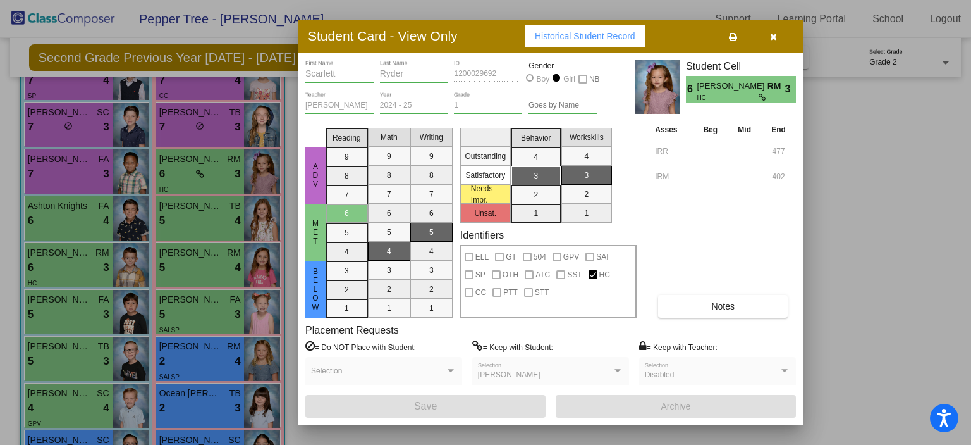
click at [192, 116] on div at bounding box center [485, 222] width 971 height 445
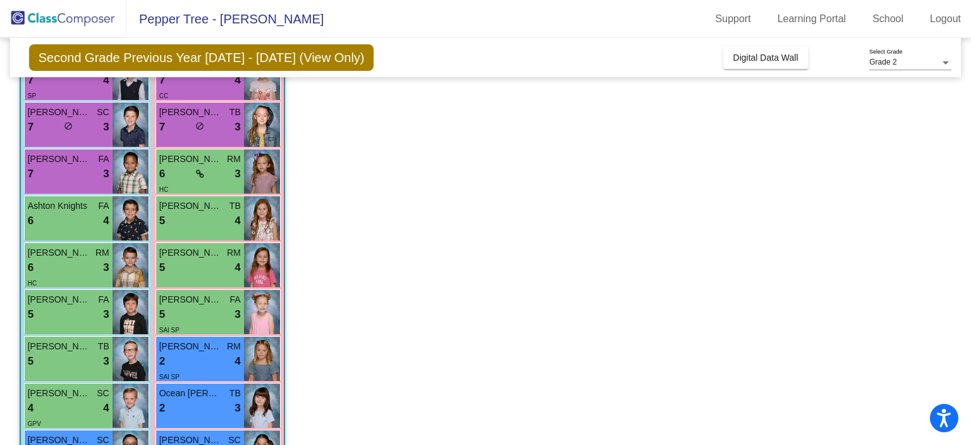
click at [192, 116] on span "[PERSON_NAME]" at bounding box center [190, 112] width 63 height 13
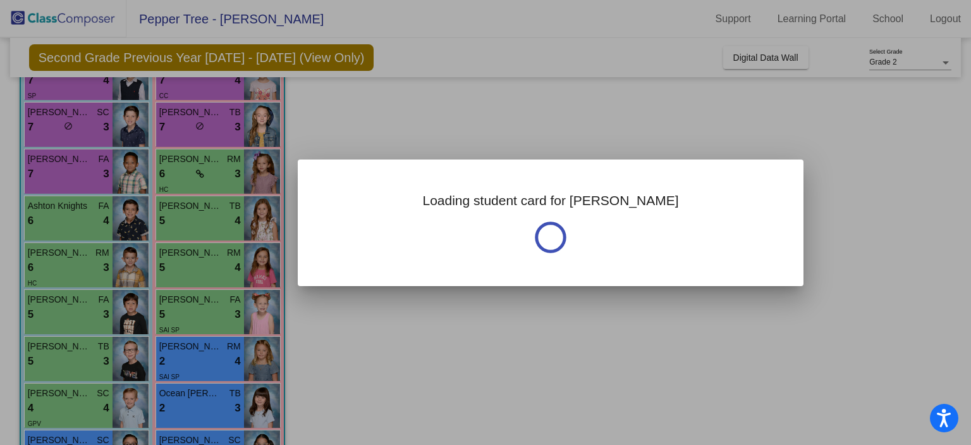
click at [192, 116] on div at bounding box center [485, 222] width 971 height 445
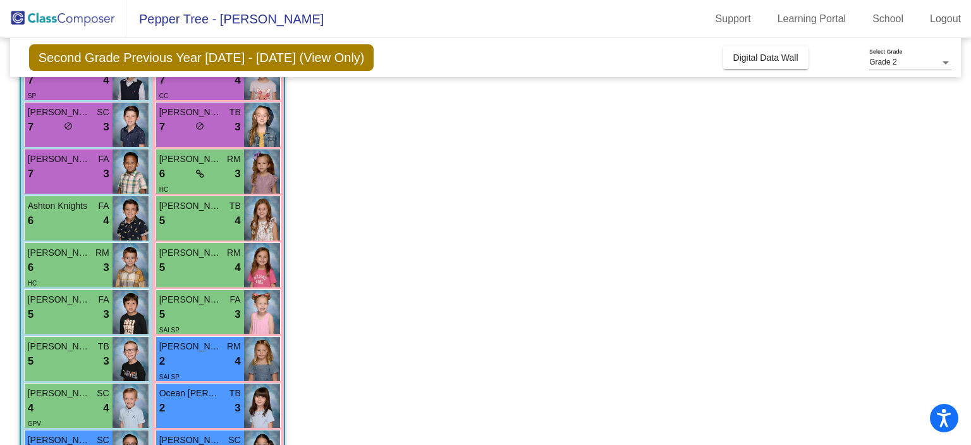
click at [192, 116] on span "[PERSON_NAME]" at bounding box center [190, 112] width 63 height 13
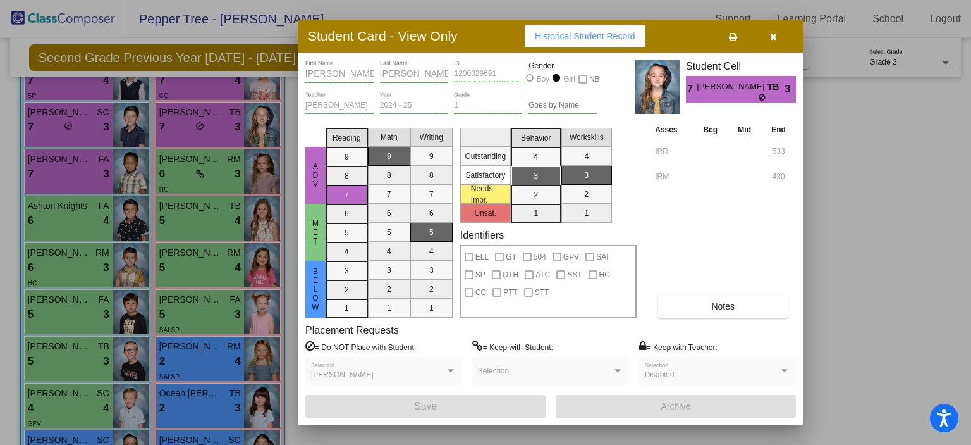
click at [878, 245] on div at bounding box center [485, 222] width 971 height 445
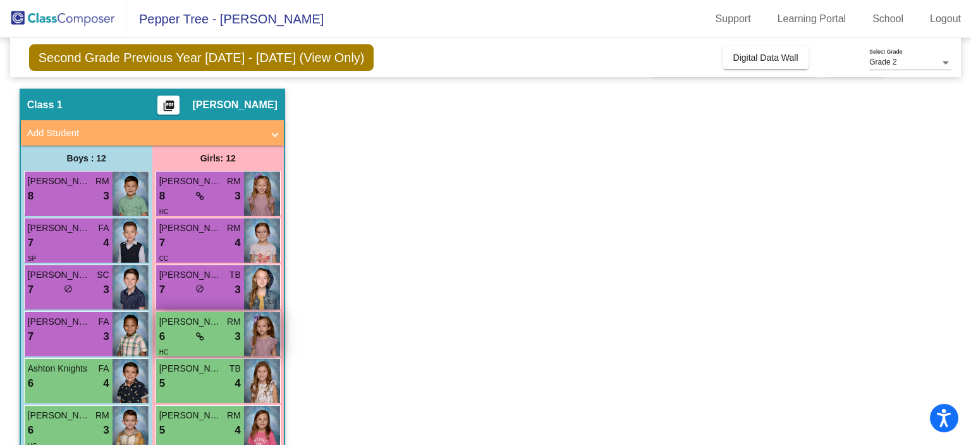
scroll to position [27, 0]
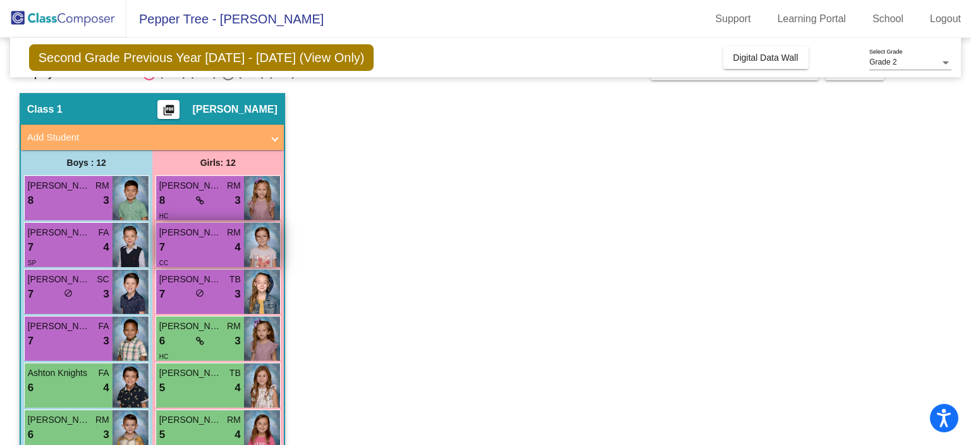
click at [202, 257] on div "CC" at bounding box center [200, 261] width 82 height 13
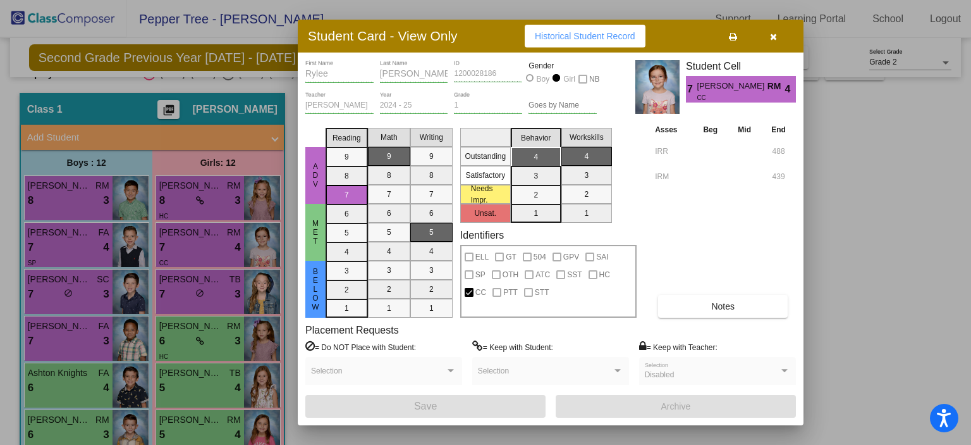
click at [211, 200] on div at bounding box center [485, 222] width 971 height 445
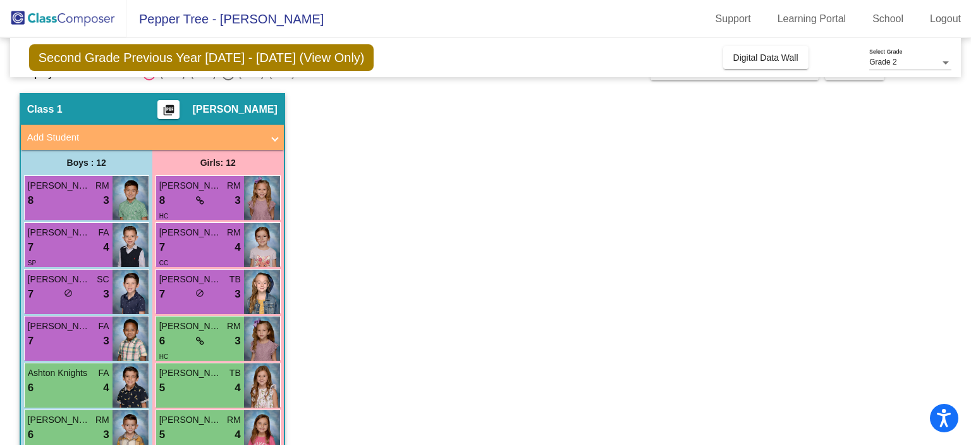
click at [211, 200] on div "8 lock do_not_disturb_alt 3" at bounding box center [200, 200] width 82 height 16
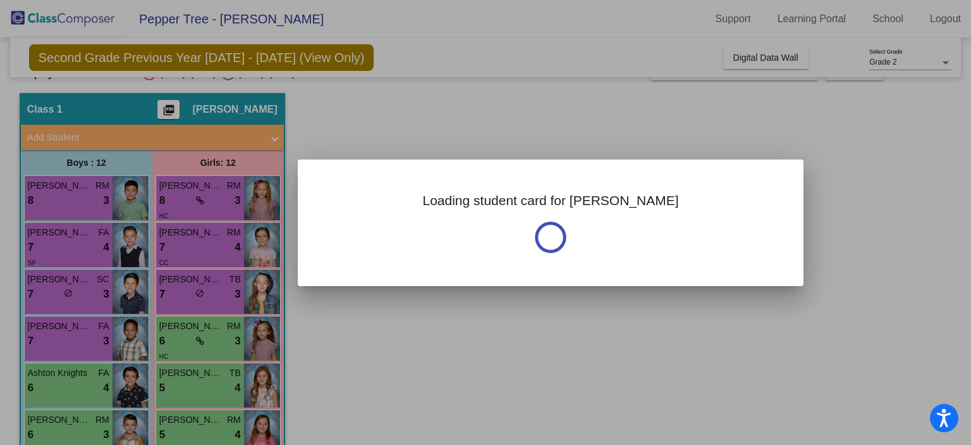
click at [211, 200] on div at bounding box center [485, 222] width 971 height 445
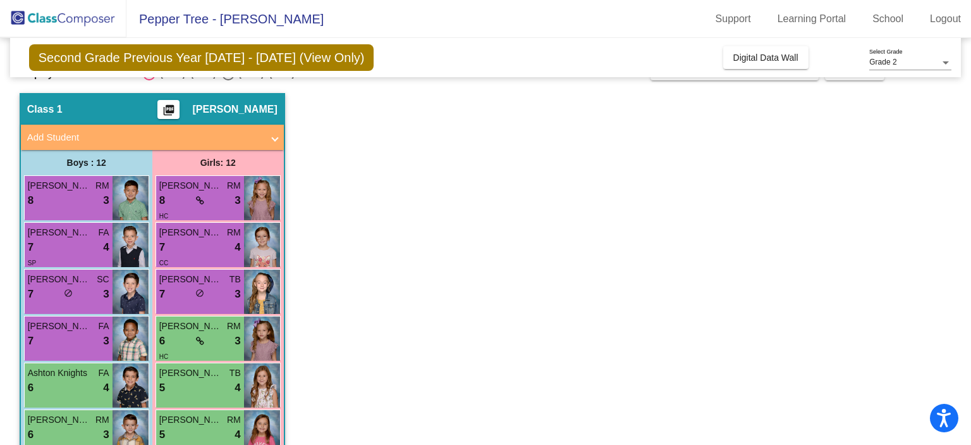
click at [211, 200] on div "8 lock do_not_disturb_alt 3" at bounding box center [200, 200] width 82 height 16
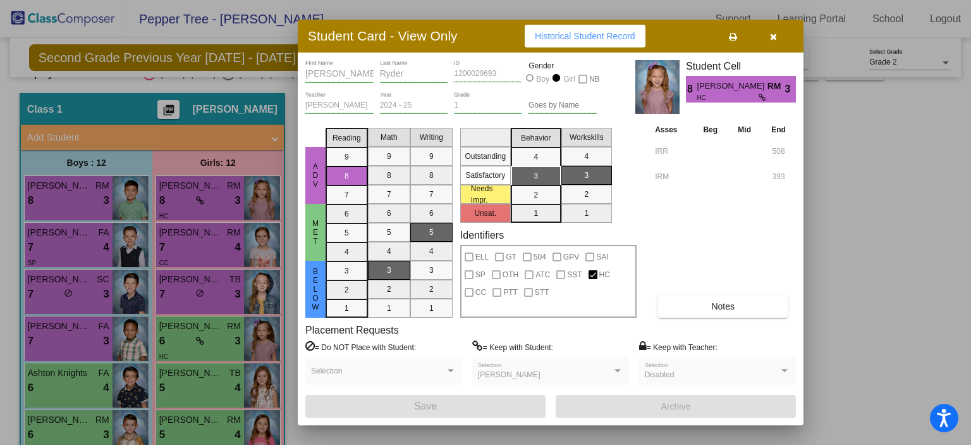
click at [897, 255] on div at bounding box center [485, 222] width 971 height 445
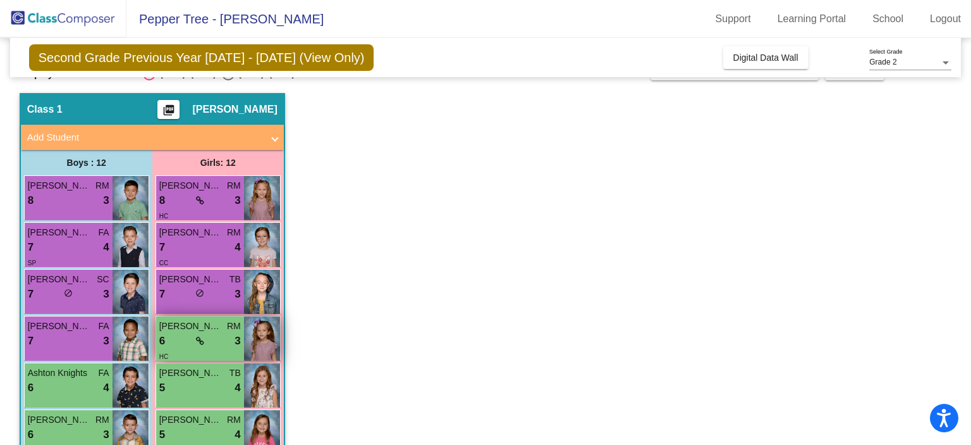
click at [181, 330] on span "[PERSON_NAME]" at bounding box center [190, 325] width 63 height 13
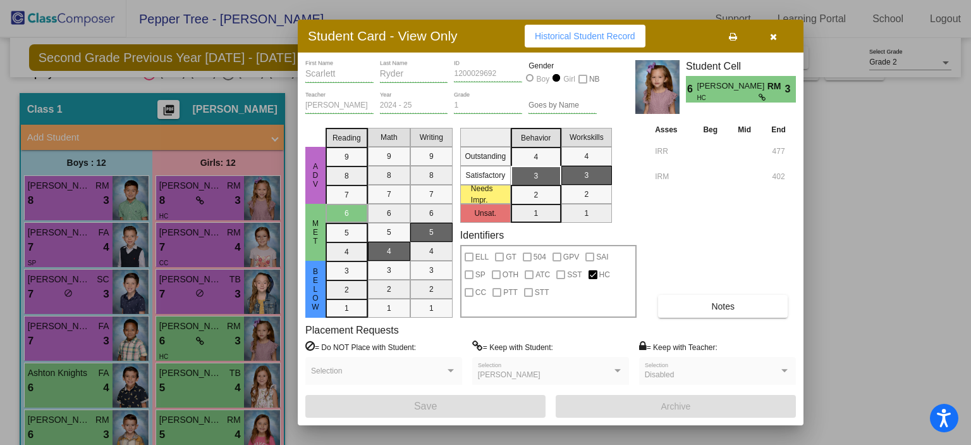
click at [899, 243] on div at bounding box center [485, 222] width 971 height 445
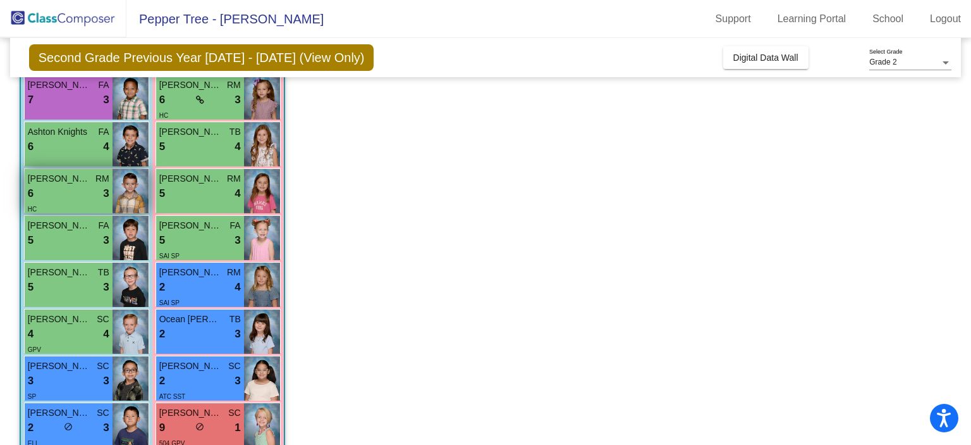
scroll to position [270, 0]
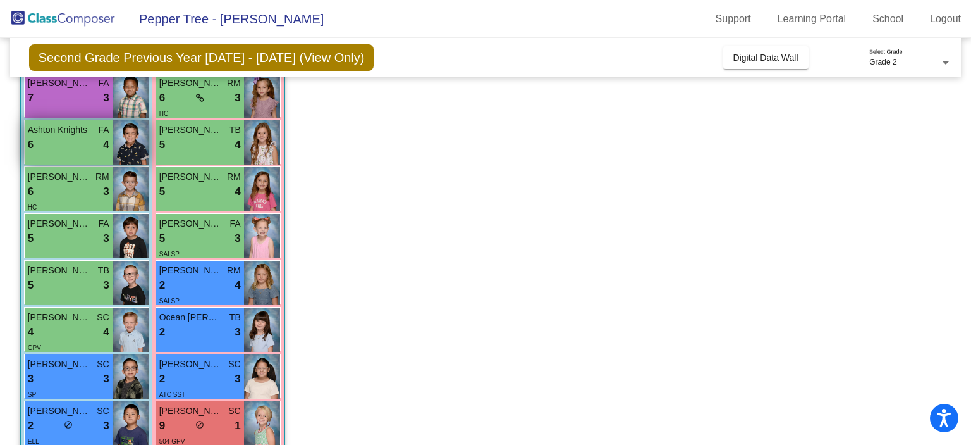
click at [47, 141] on div "6 lock do_not_disturb_alt 4" at bounding box center [69, 145] width 82 height 16
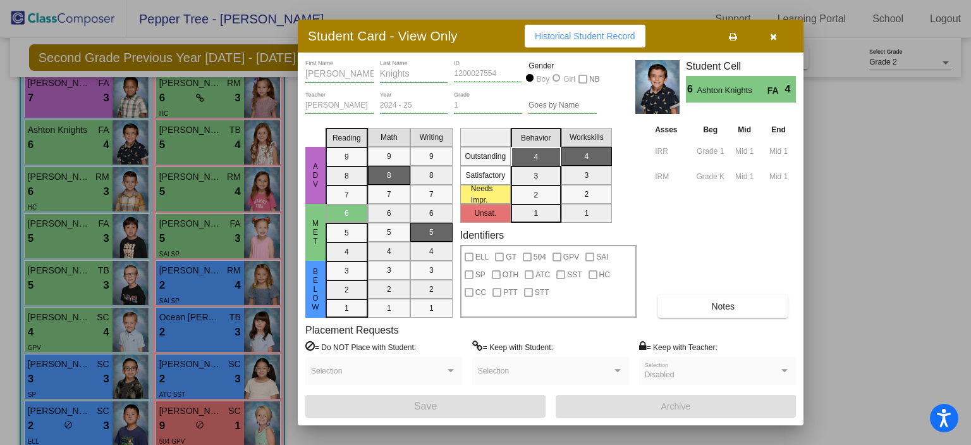
click at [545, 154] on mat-selection-list "Behavior 4 3 2 1" at bounding box center [536, 173] width 51 height 100
click at [774, 32] on icon "button" at bounding box center [773, 36] width 7 height 9
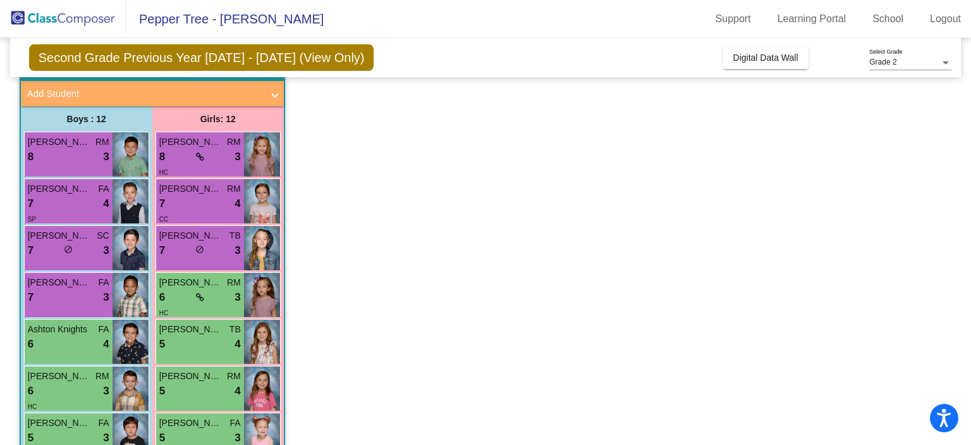
scroll to position [73, 0]
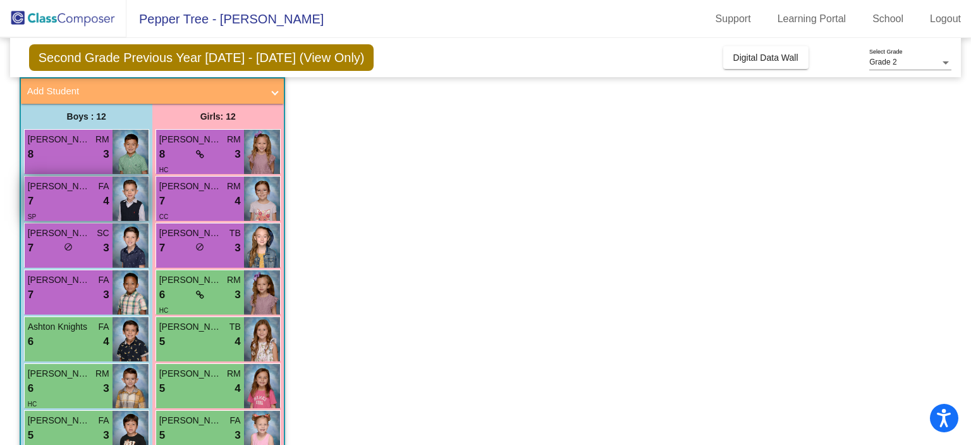
click at [71, 199] on div "7 lock do_not_disturb_alt 4" at bounding box center [69, 201] width 82 height 16
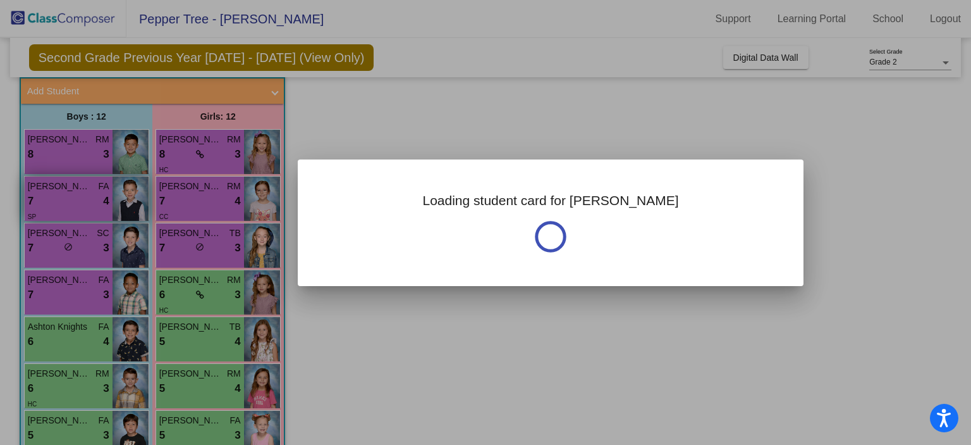
click at [71, 199] on div at bounding box center [485, 222] width 971 height 445
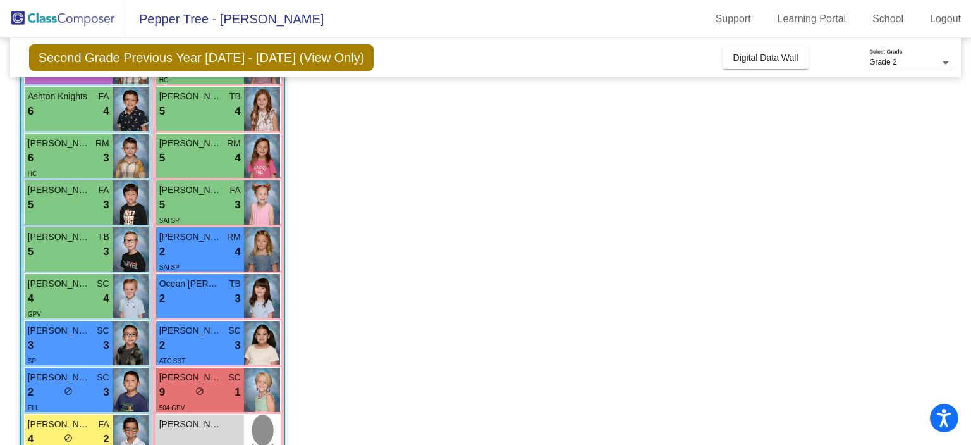
scroll to position [339, 0]
